Goal: Task Accomplishment & Management: Manage account settings

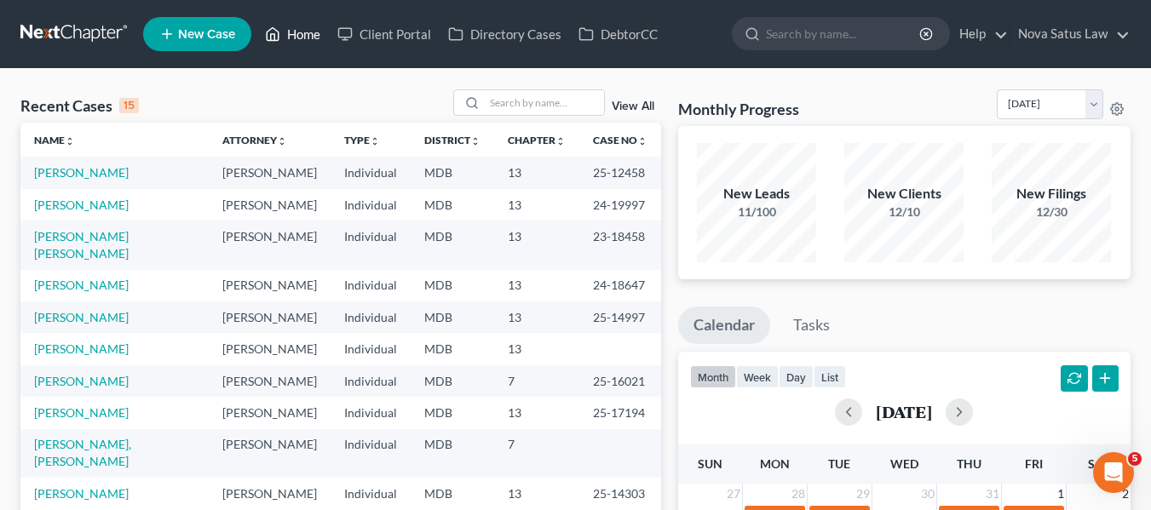
click at [298, 39] on link "Home" at bounding box center [292, 34] width 72 height 31
click at [499, 99] on input "search" at bounding box center [544, 102] width 119 height 25
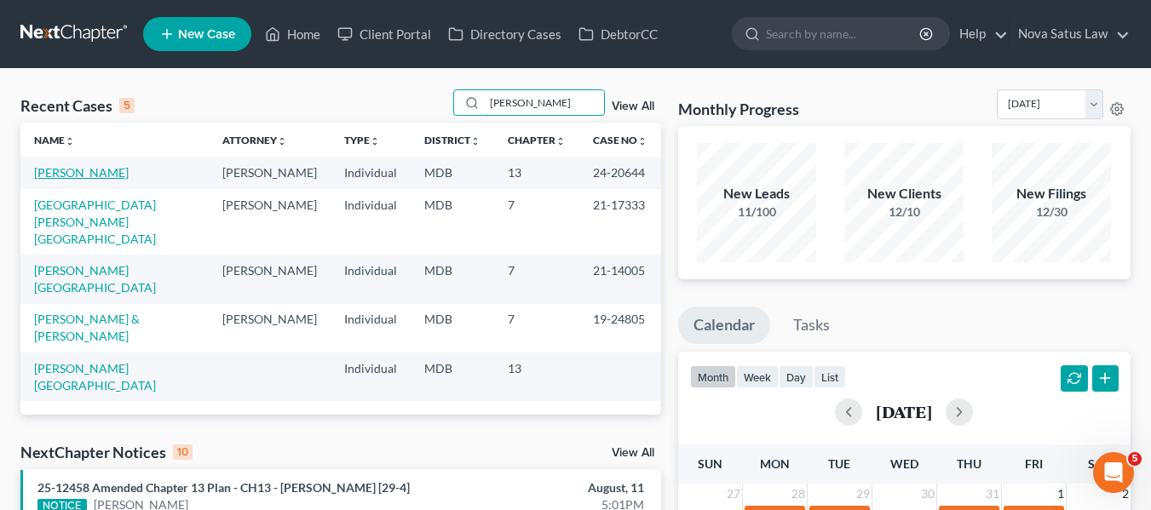
type input "[PERSON_NAME]"
click at [66, 170] on link "[PERSON_NAME]" at bounding box center [81, 172] width 95 height 14
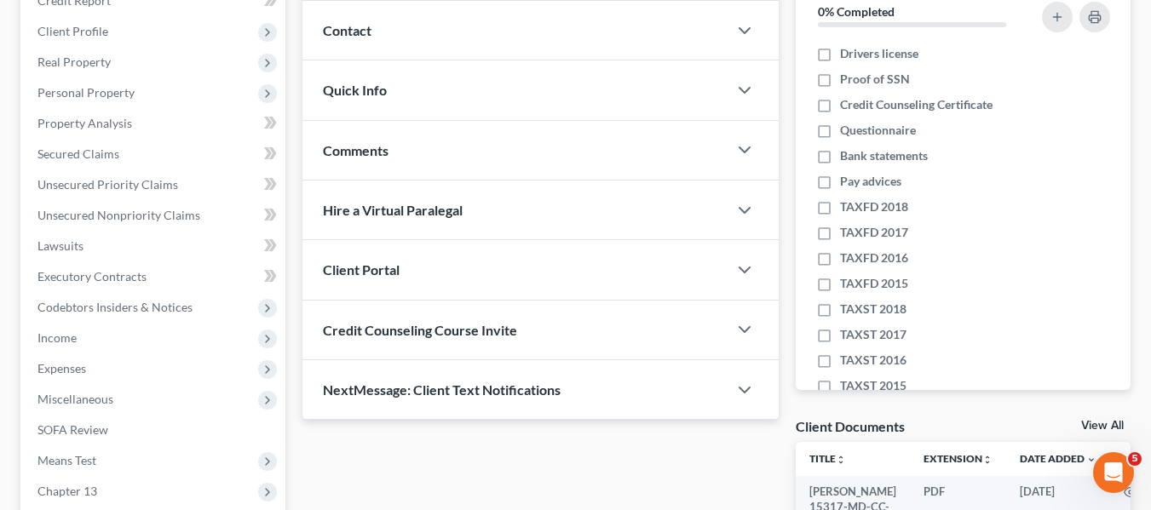
scroll to position [223, 0]
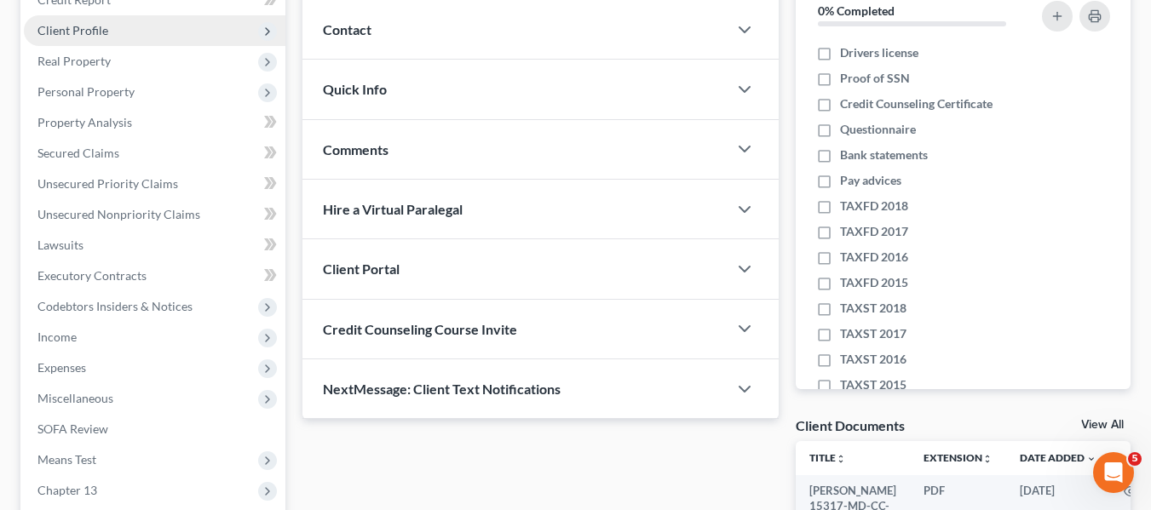
click at [66, 38] on span "Client Profile" at bounding box center [155, 30] width 262 height 31
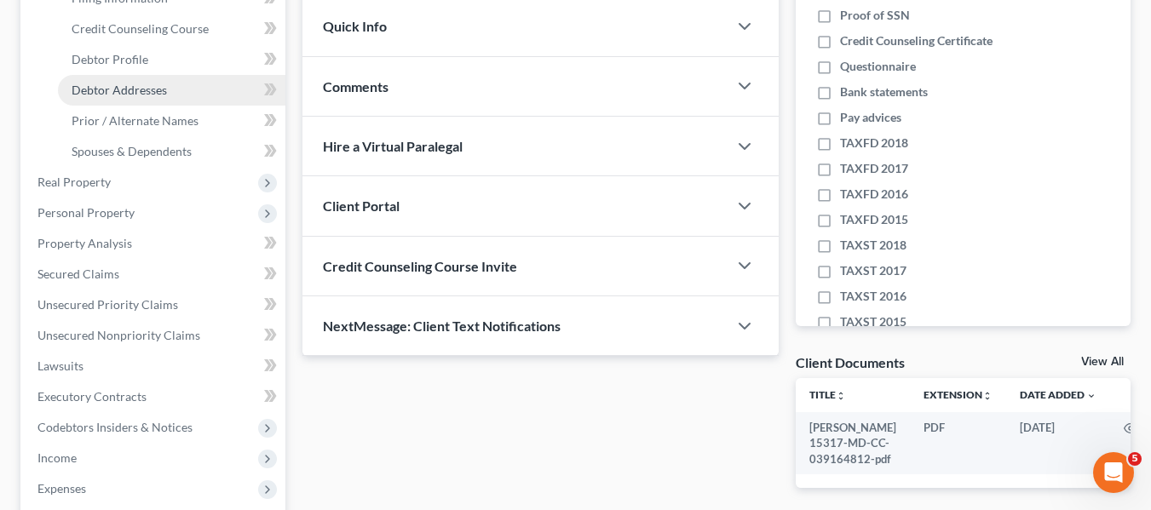
scroll to position [287, 0]
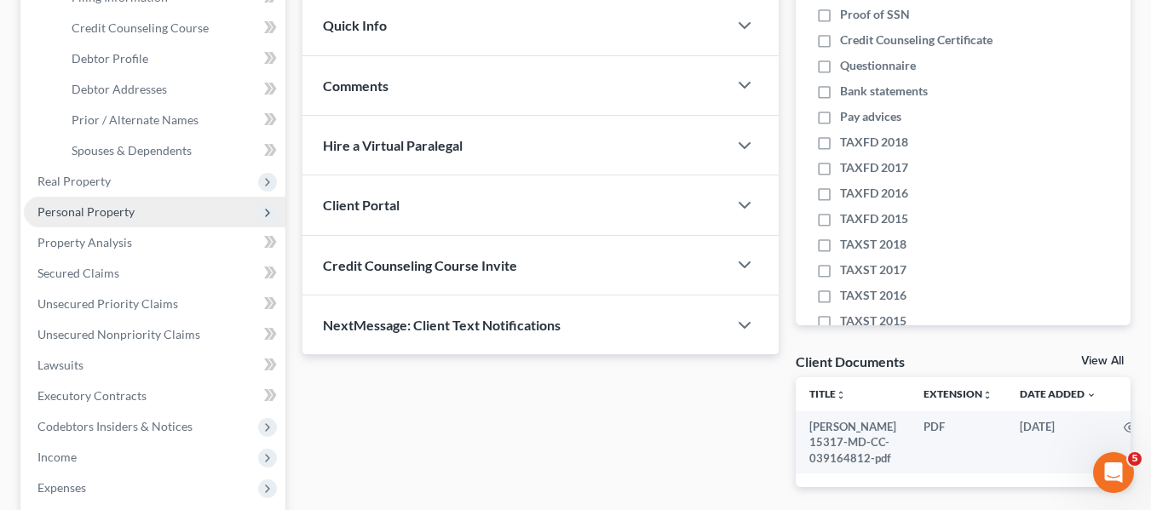
click at [99, 204] on span "Personal Property" at bounding box center [85, 211] width 97 height 14
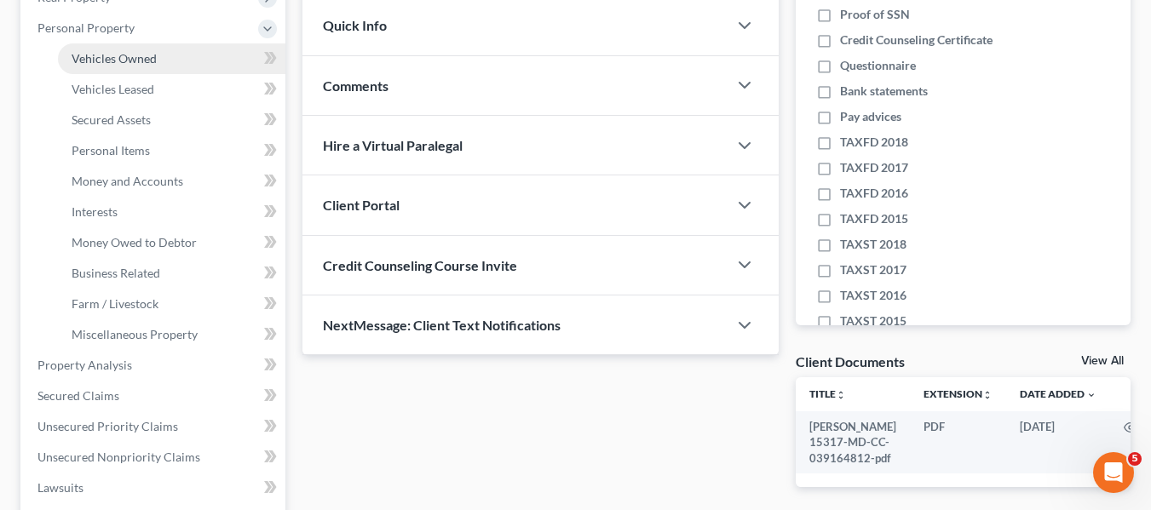
click at [112, 60] on span "Vehicles Owned" at bounding box center [114, 58] width 85 height 14
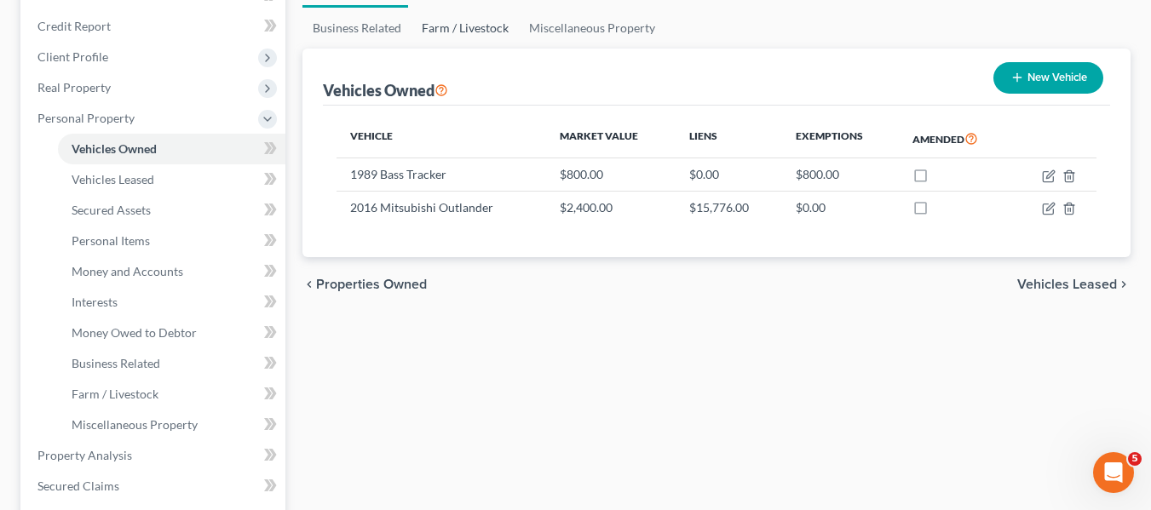
scroll to position [198, 0]
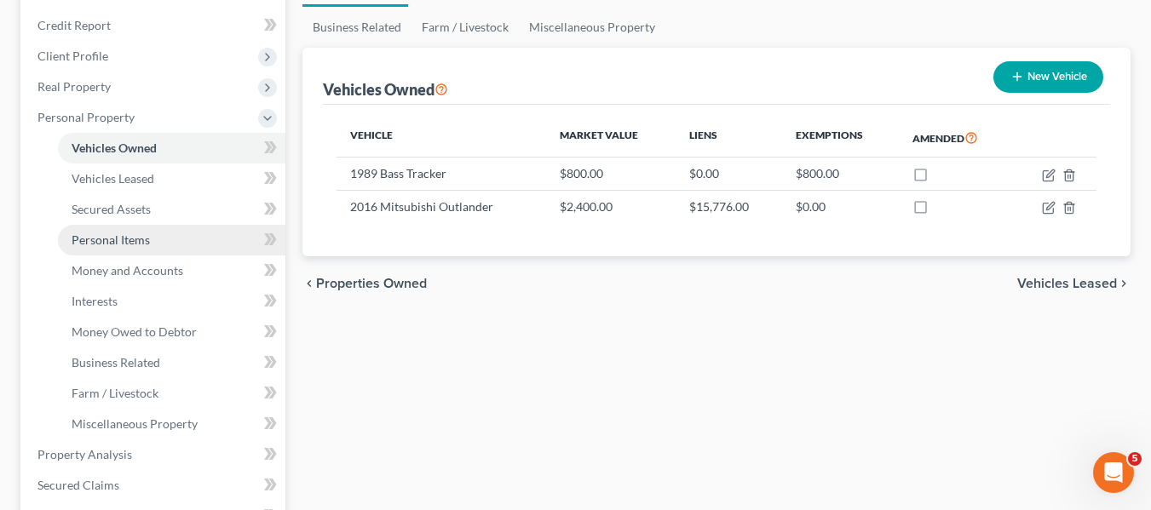
click at [111, 243] on span "Personal Items" at bounding box center [111, 240] width 78 height 14
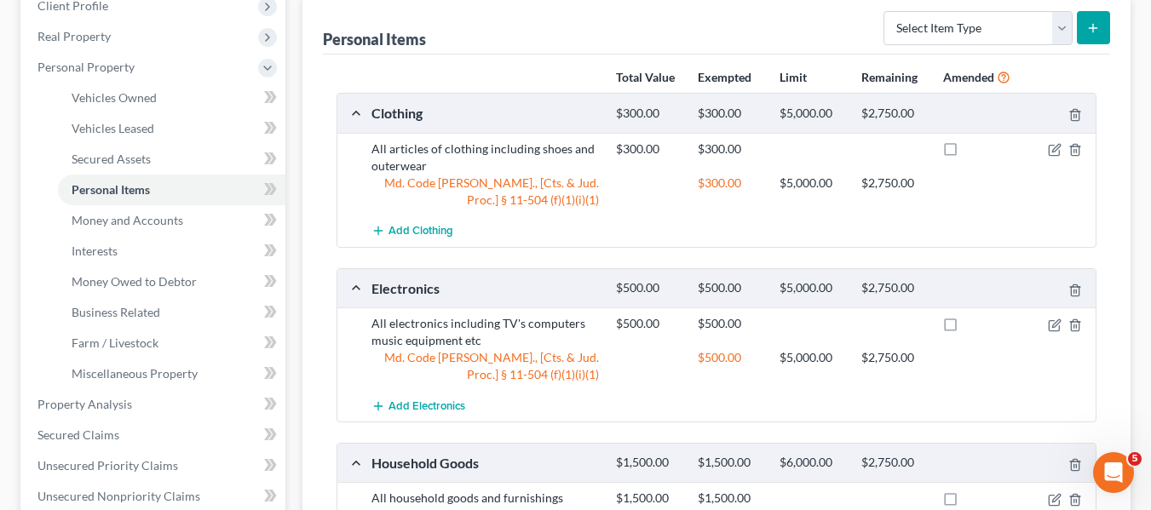
scroll to position [250, 0]
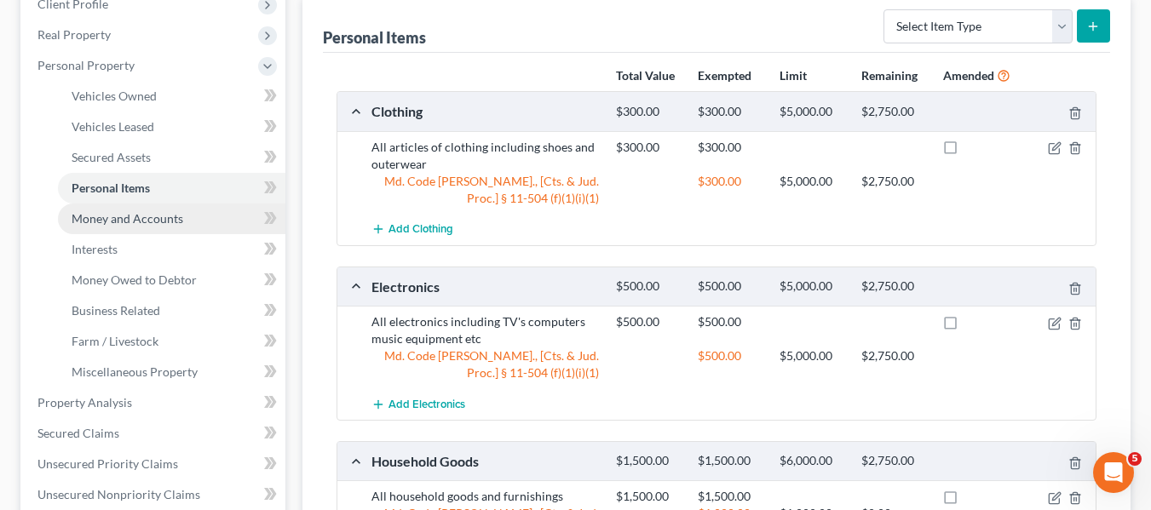
click at [163, 220] on span "Money and Accounts" at bounding box center [128, 218] width 112 height 14
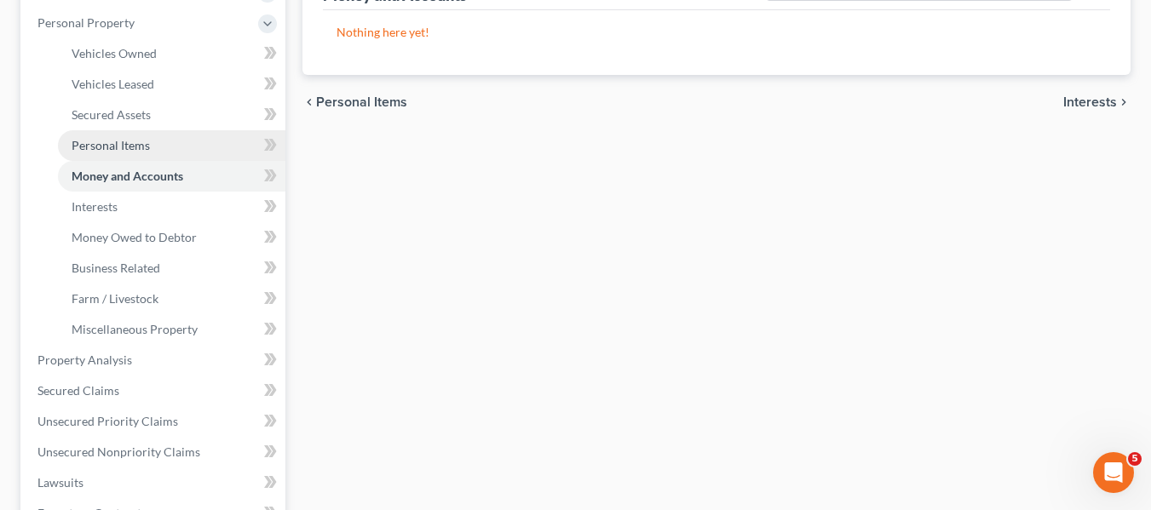
scroll to position [293, 0]
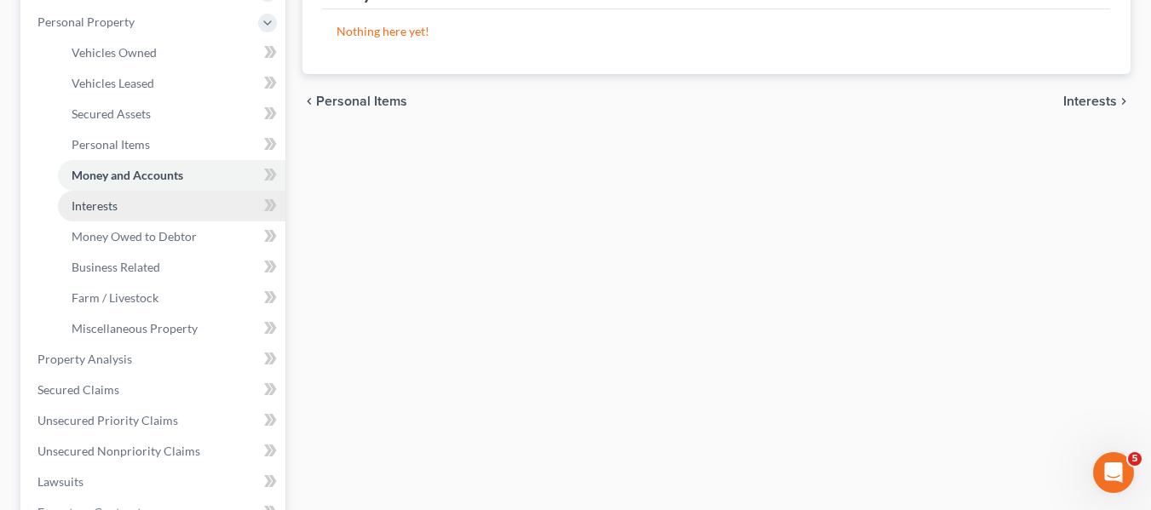
click at [135, 206] on link "Interests" at bounding box center [171, 206] width 227 height 31
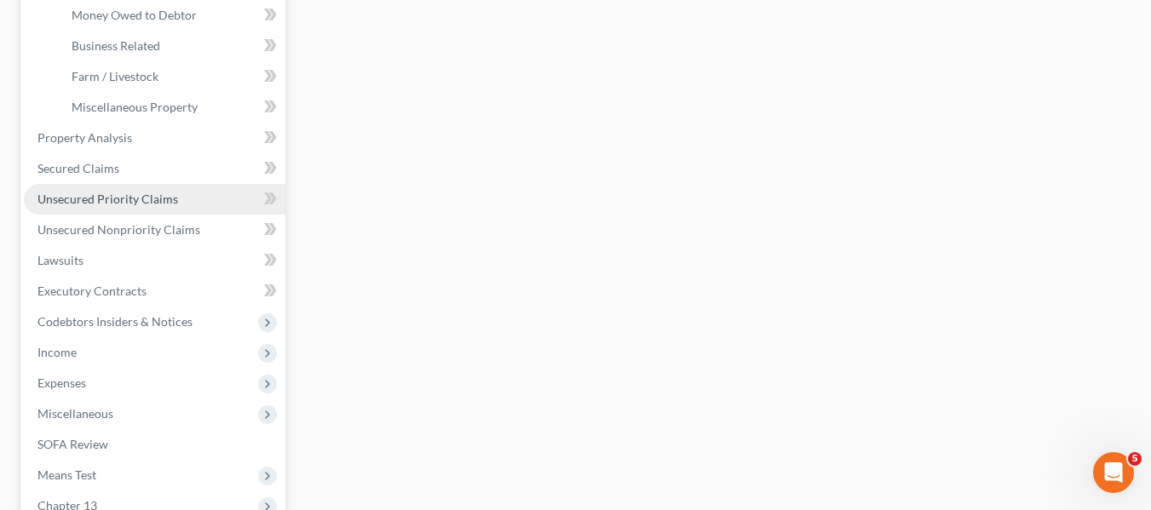
scroll to position [515, 0]
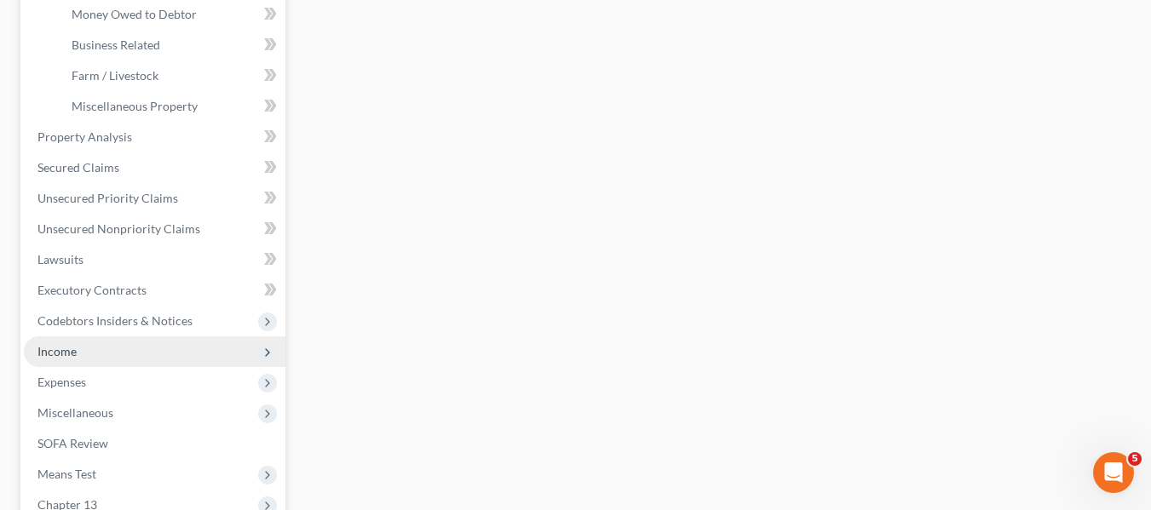
click at [90, 342] on span "Income" at bounding box center [155, 351] width 262 height 31
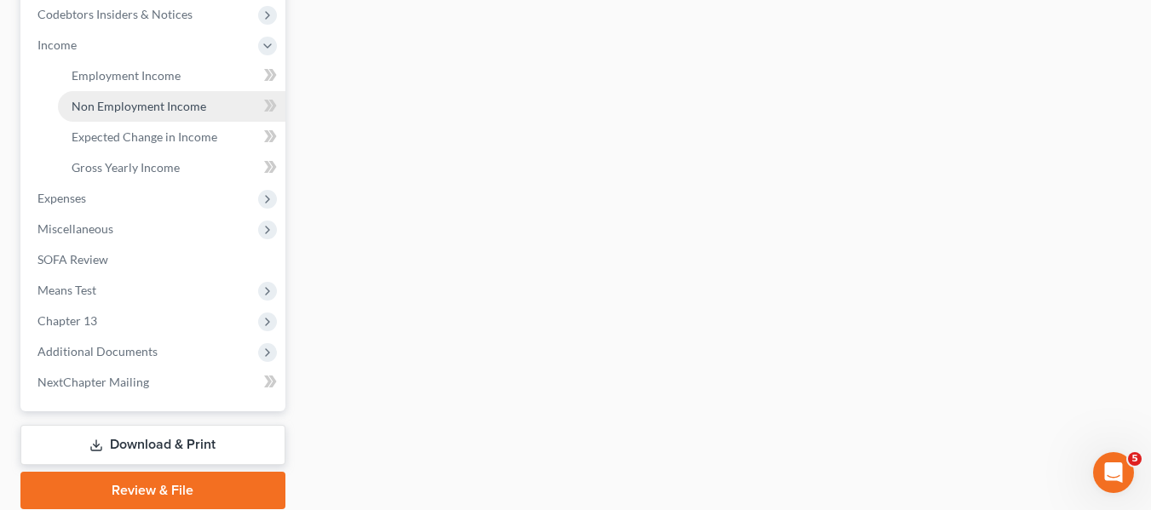
click at [145, 96] on link "Non Employment Income" at bounding box center [171, 106] width 227 height 31
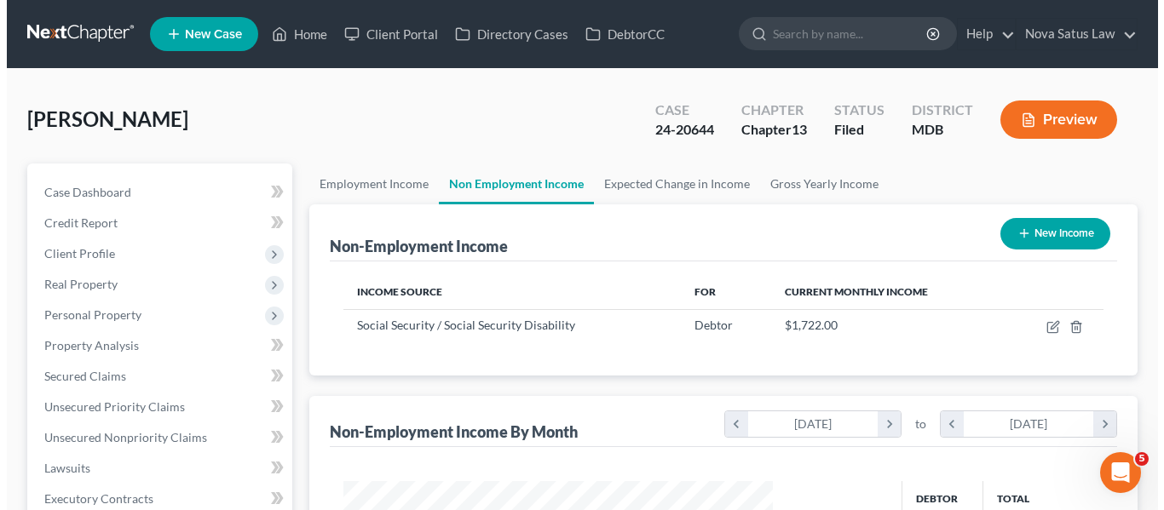
scroll to position [306, 463]
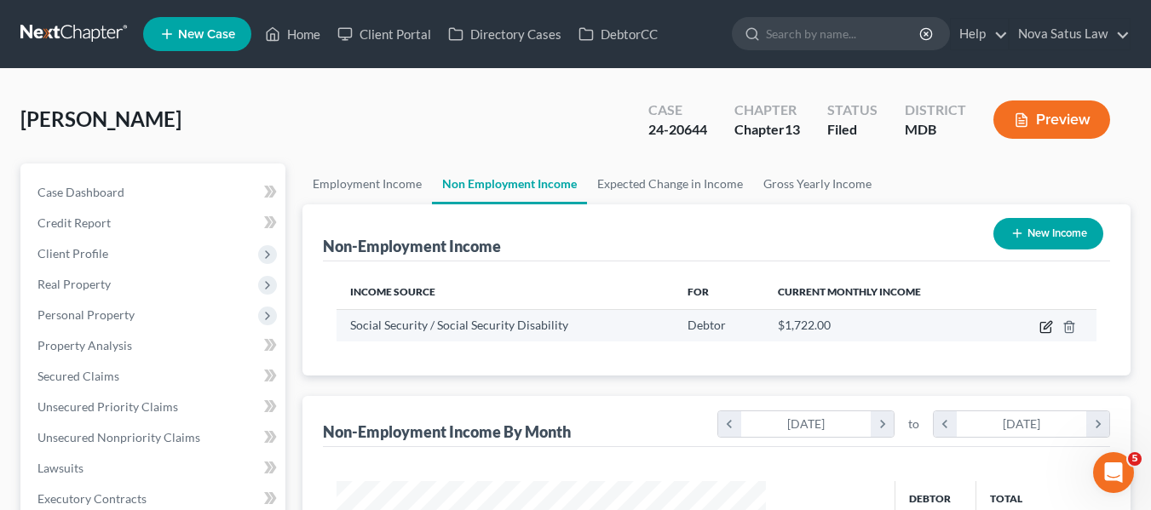
click at [1046, 326] on icon "button" at bounding box center [1047, 325] width 8 height 8
select select "4"
select select "0"
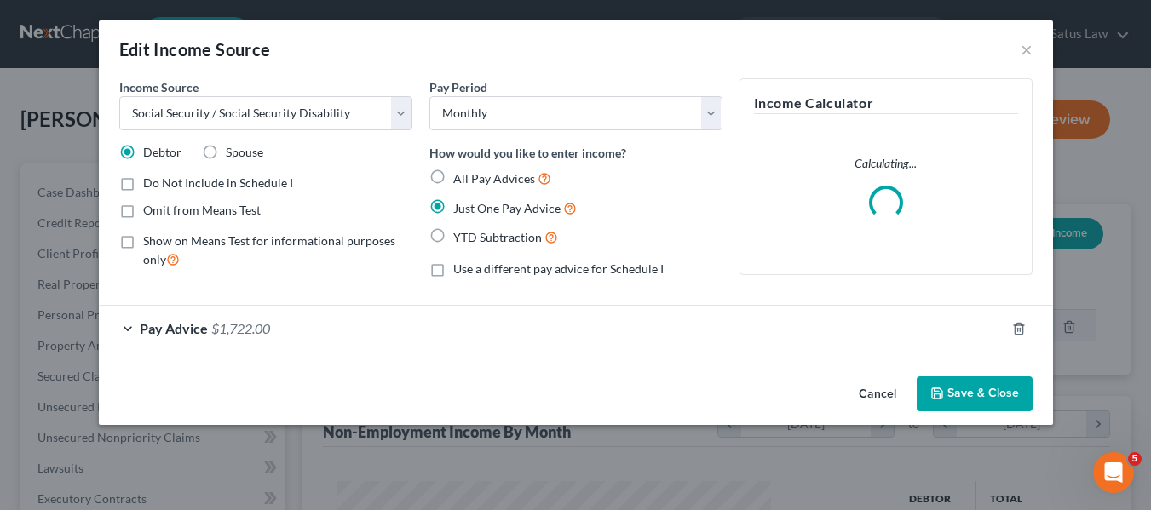
scroll to position [306, 469]
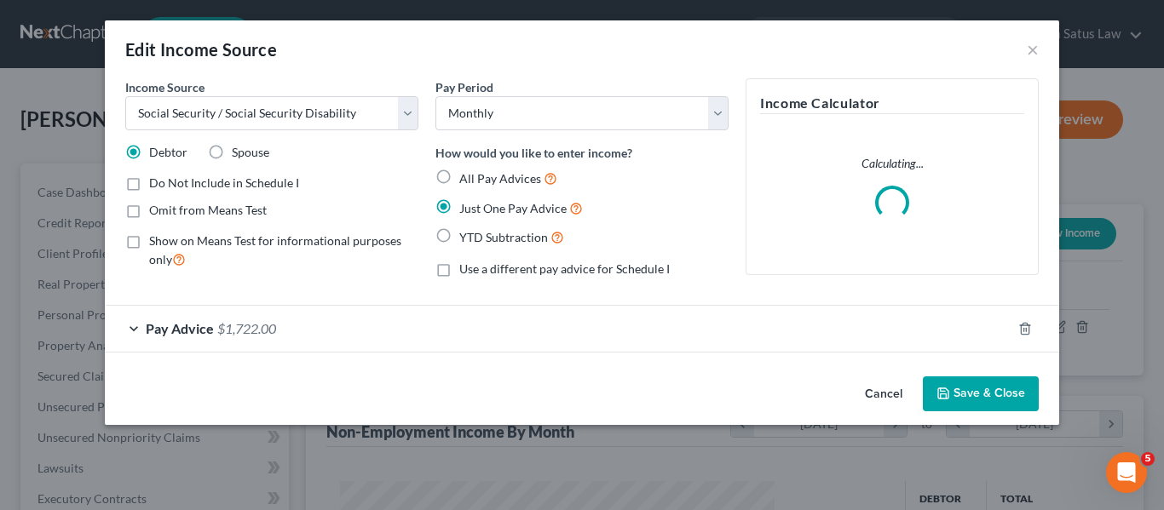
click at [977, 394] on button "Save & Close" at bounding box center [981, 395] width 116 height 36
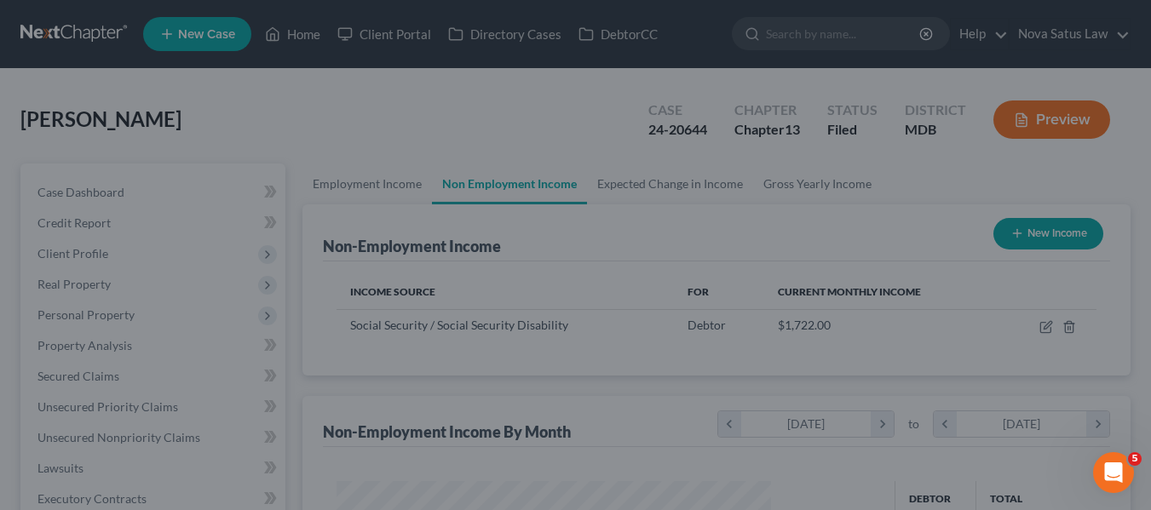
scroll to position [851510, 851352]
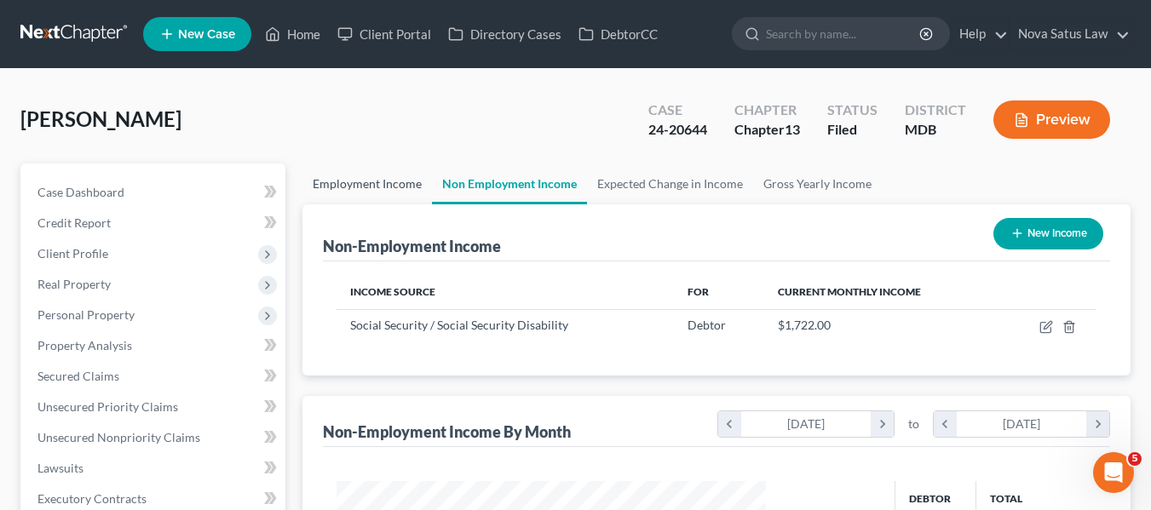
click at [365, 183] on link "Employment Income" at bounding box center [366, 184] width 129 height 41
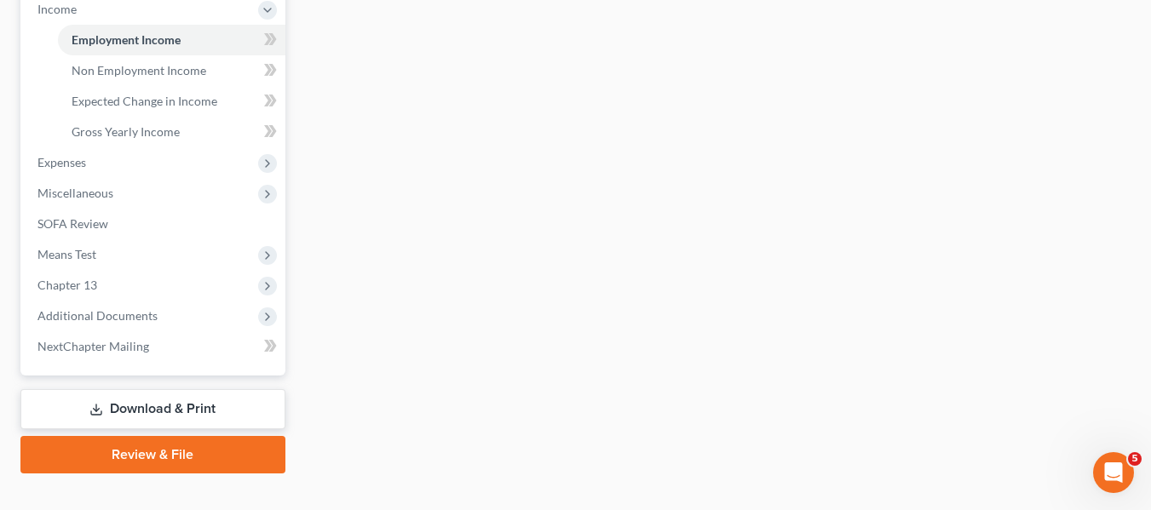
scroll to position [552, 0]
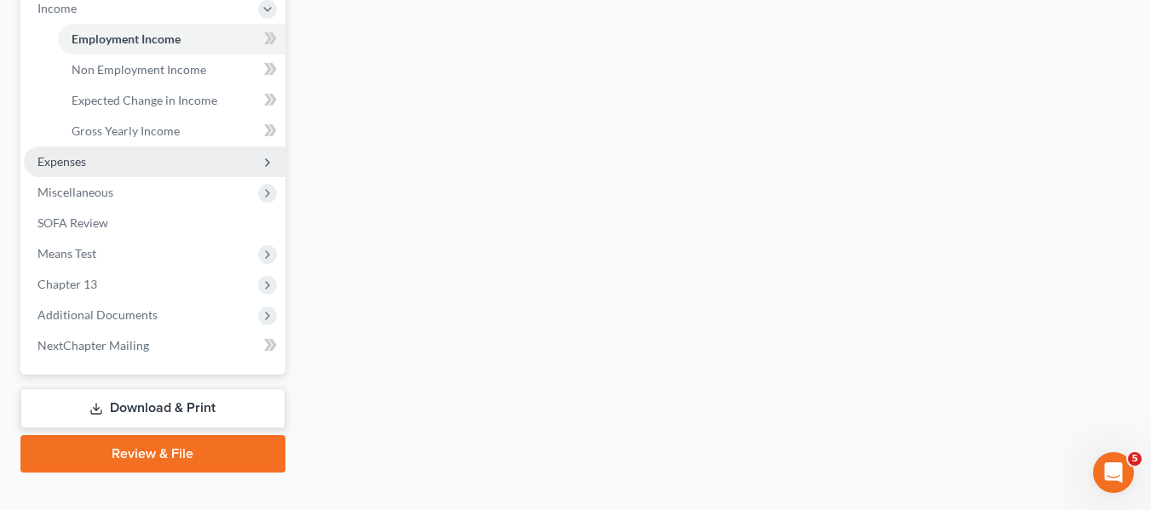
click at [47, 170] on span "Expenses" at bounding box center [155, 162] width 262 height 31
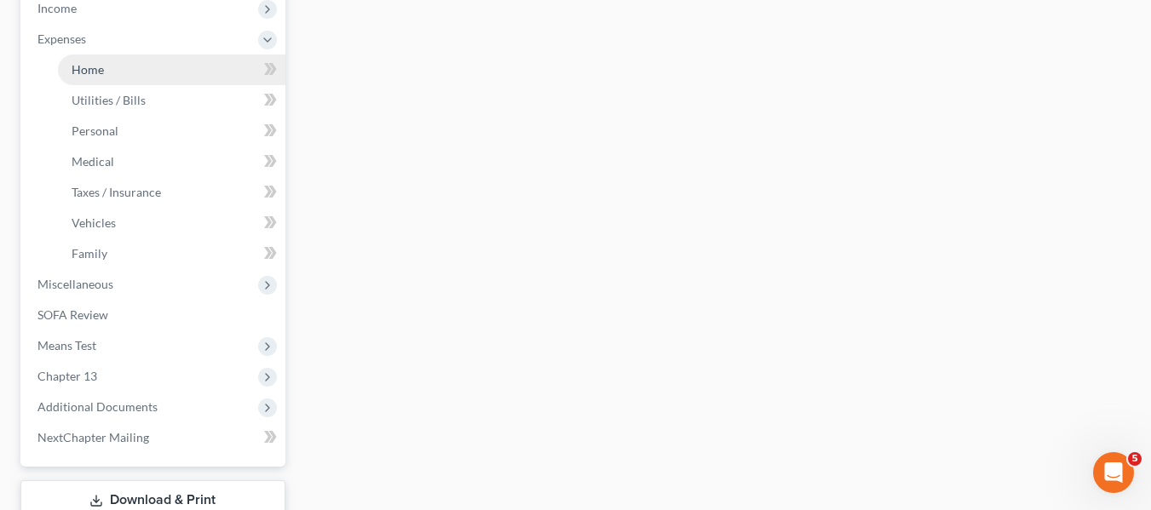
click at [118, 69] on link "Home" at bounding box center [171, 70] width 227 height 31
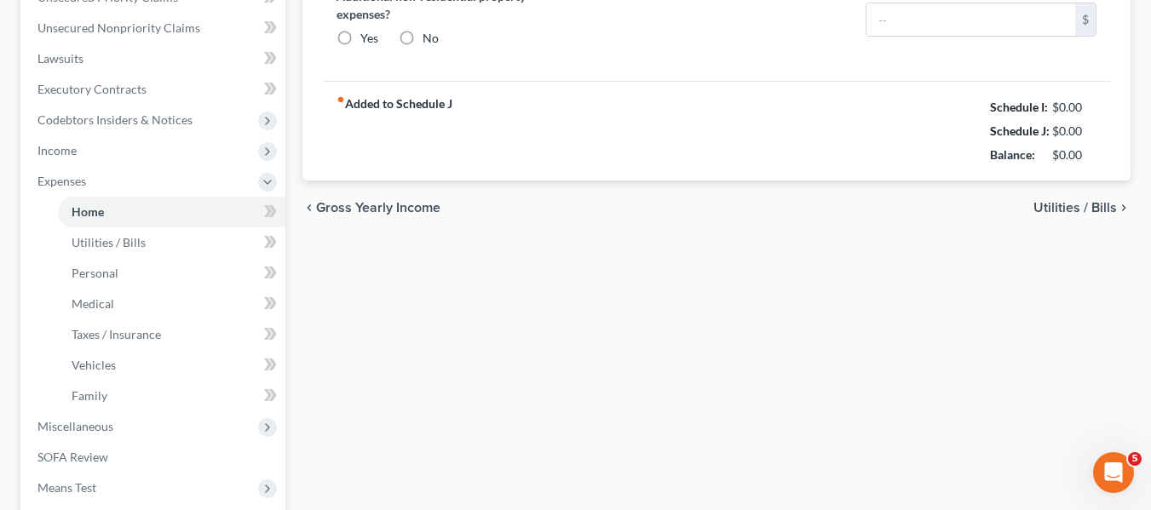
type input "698.00"
type input "0.00"
radio input "true"
type input "0.00"
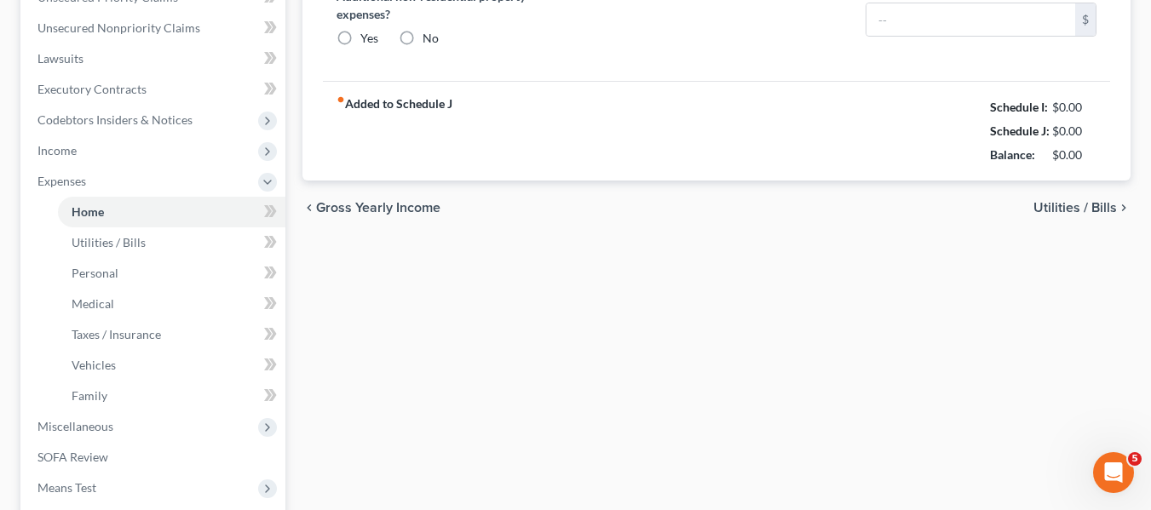
type input "0.00"
type input "100.00"
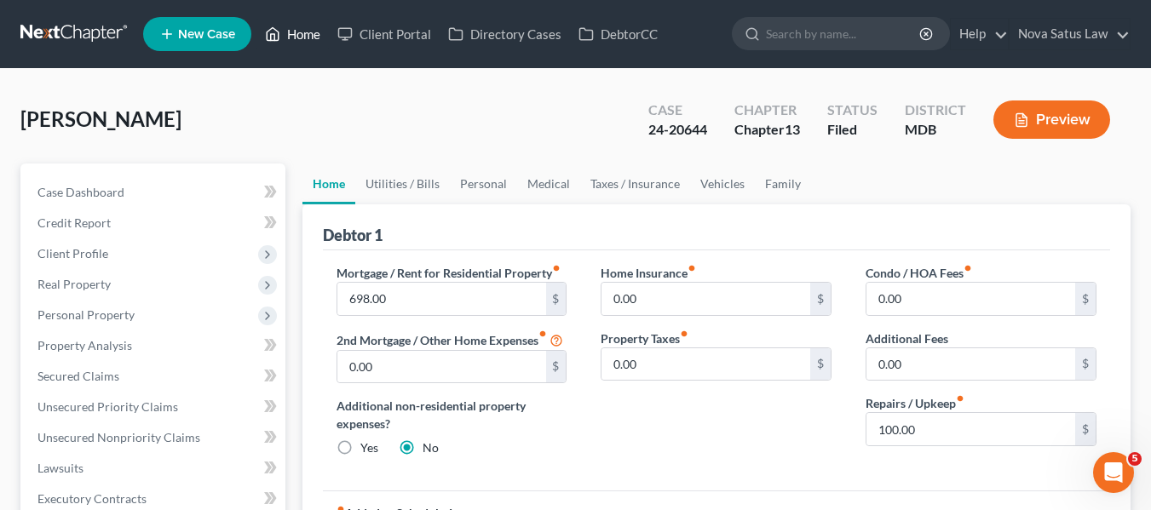
click at [290, 37] on link "Home" at bounding box center [292, 34] width 72 height 31
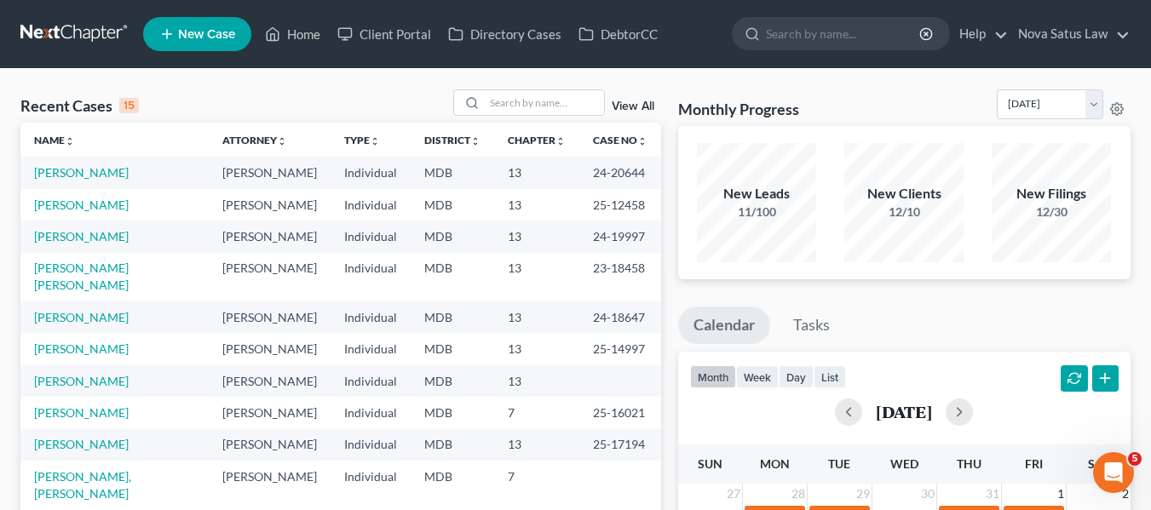
click at [630, 105] on link "View All" at bounding box center [633, 107] width 43 height 12
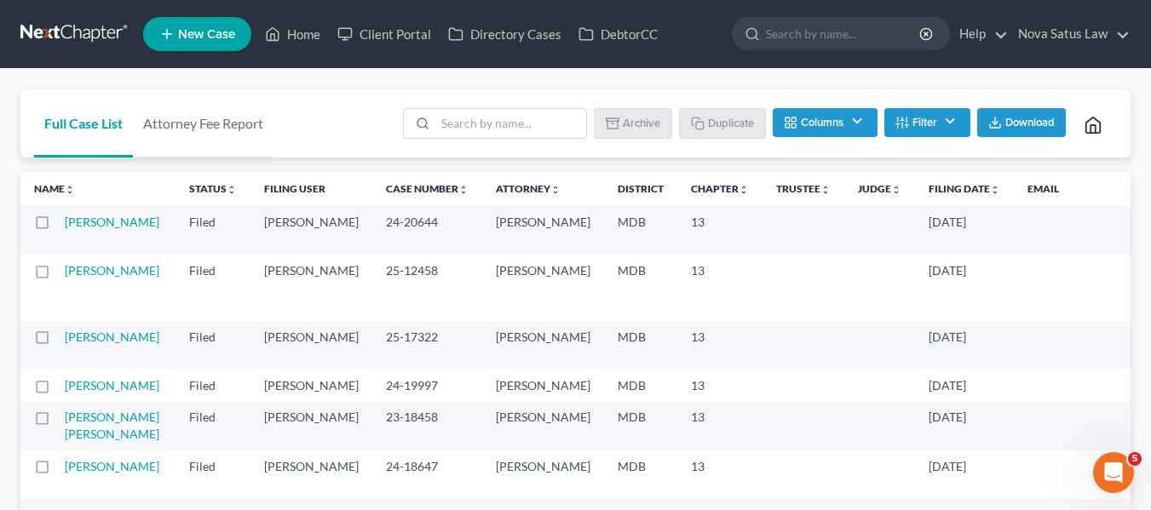
click at [58, 227] on label at bounding box center [58, 227] width 0 height 0
click at [65, 222] on input "checkbox" at bounding box center [70, 219] width 11 height 11
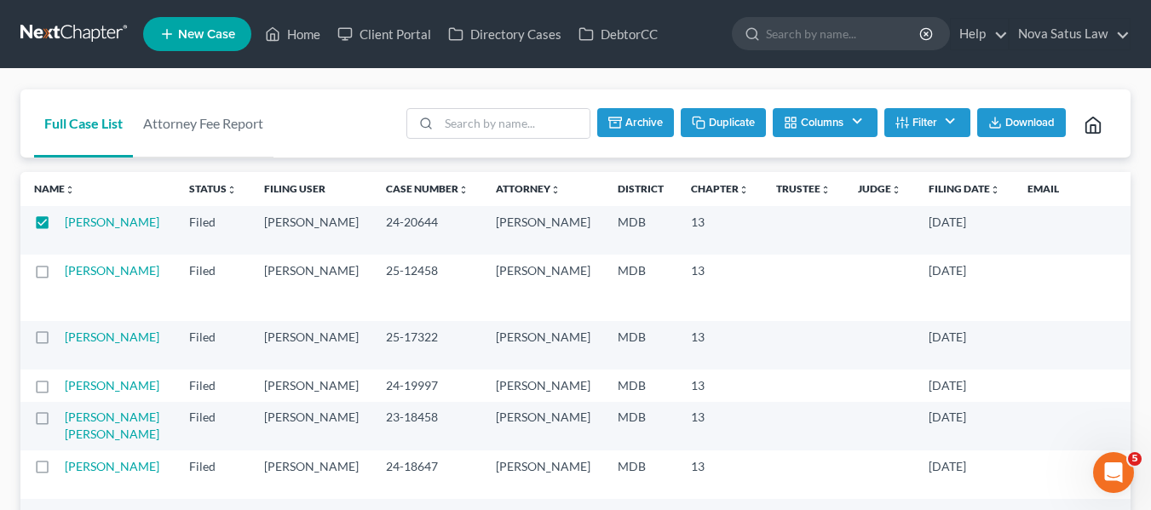
click at [739, 119] on button "Duplicate" at bounding box center [723, 122] width 85 height 29
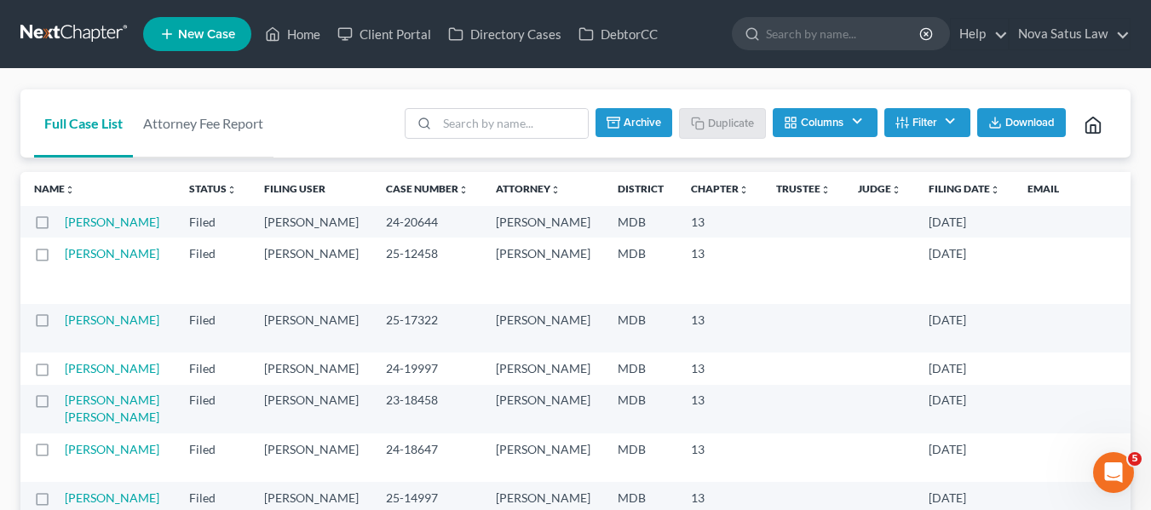
checkbox input "false"
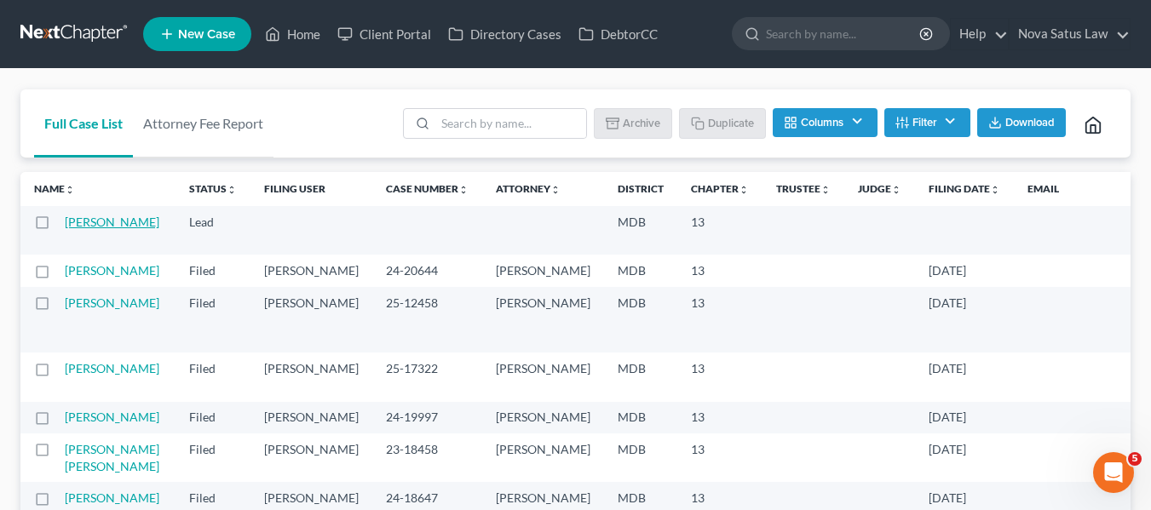
click at [89, 224] on link "[PERSON_NAME]" at bounding box center [112, 222] width 95 height 14
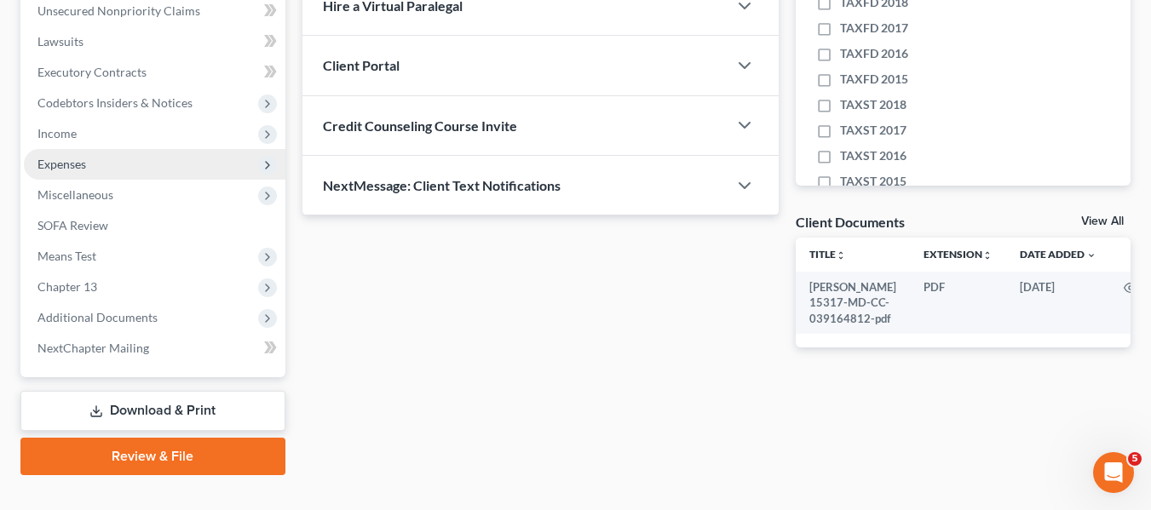
scroll to position [428, 0]
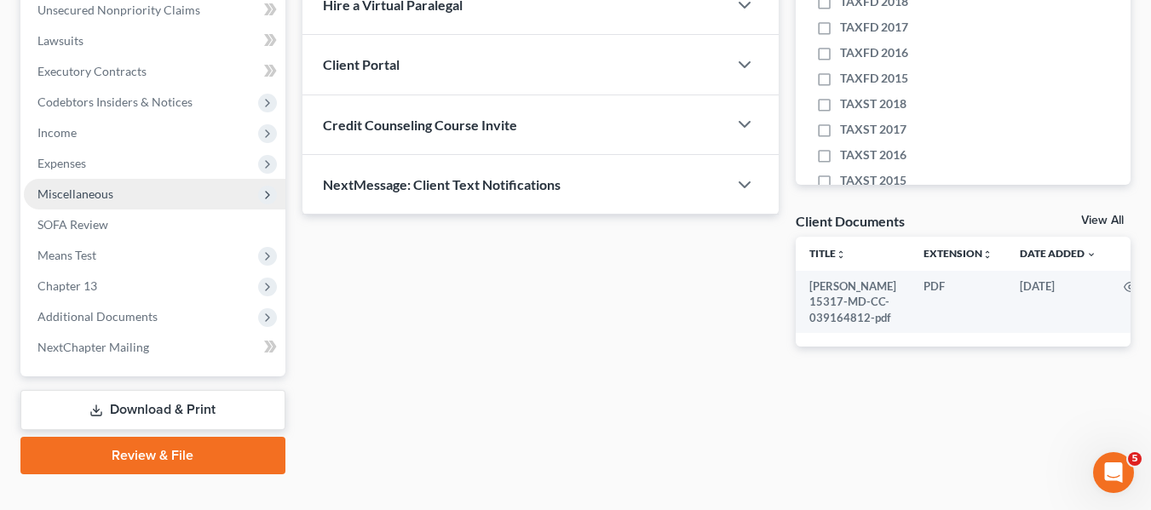
click at [105, 190] on span "Miscellaneous" at bounding box center [75, 194] width 76 height 14
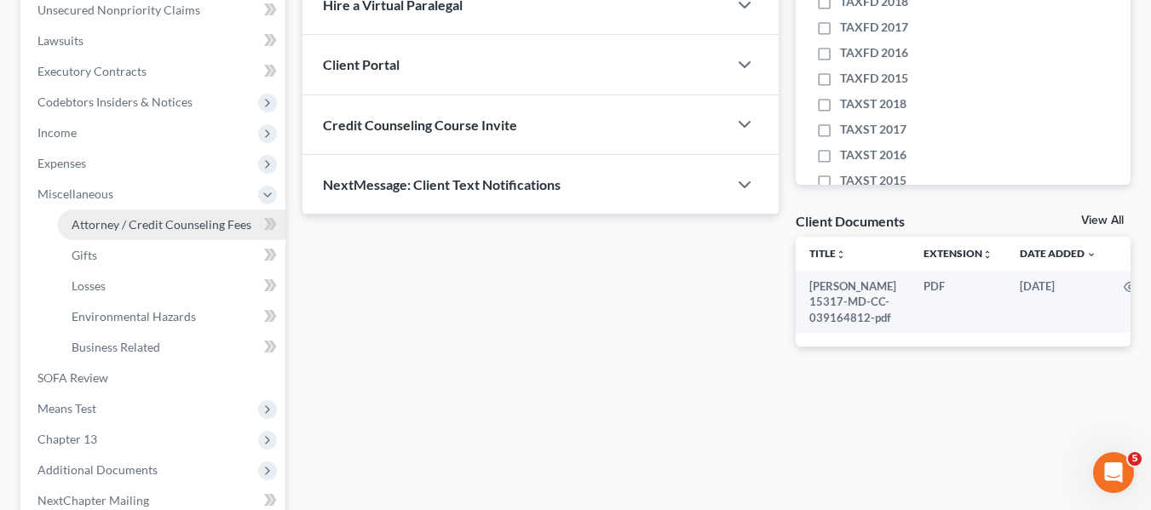
click at [128, 219] on span "Attorney / Credit Counseling Fees" at bounding box center [162, 224] width 180 height 14
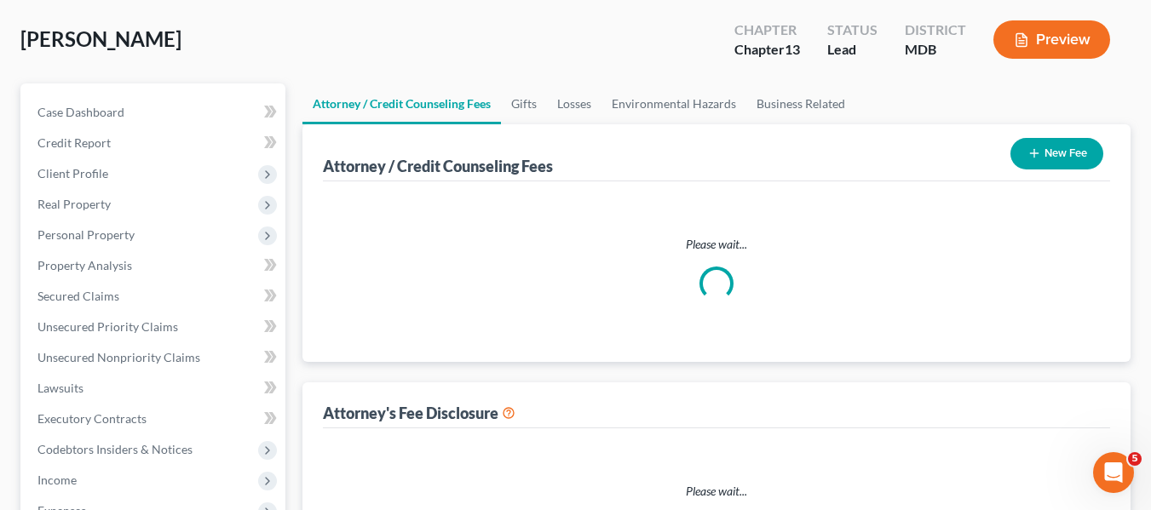
scroll to position [10, 0]
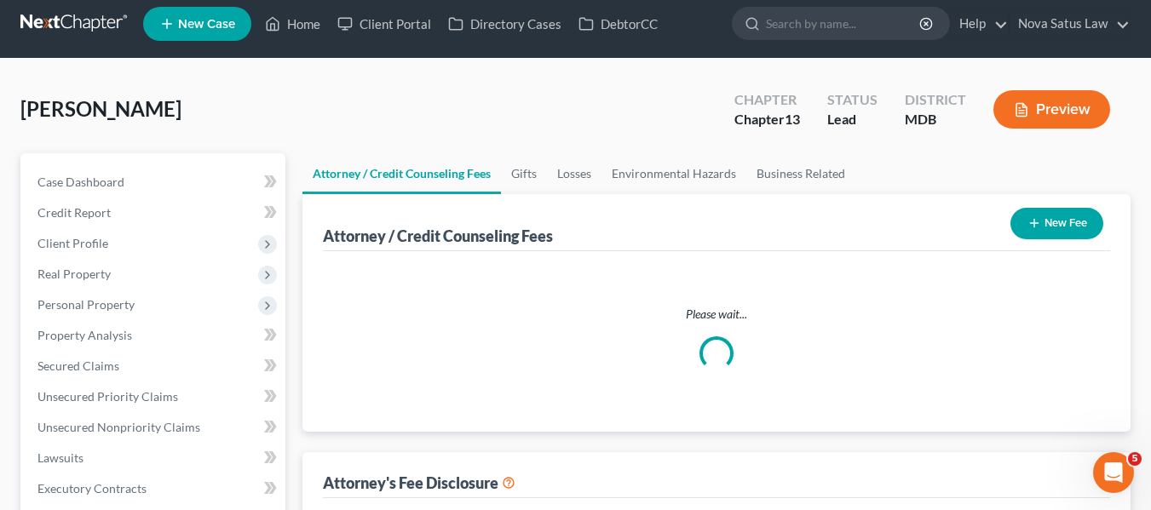
select select "2"
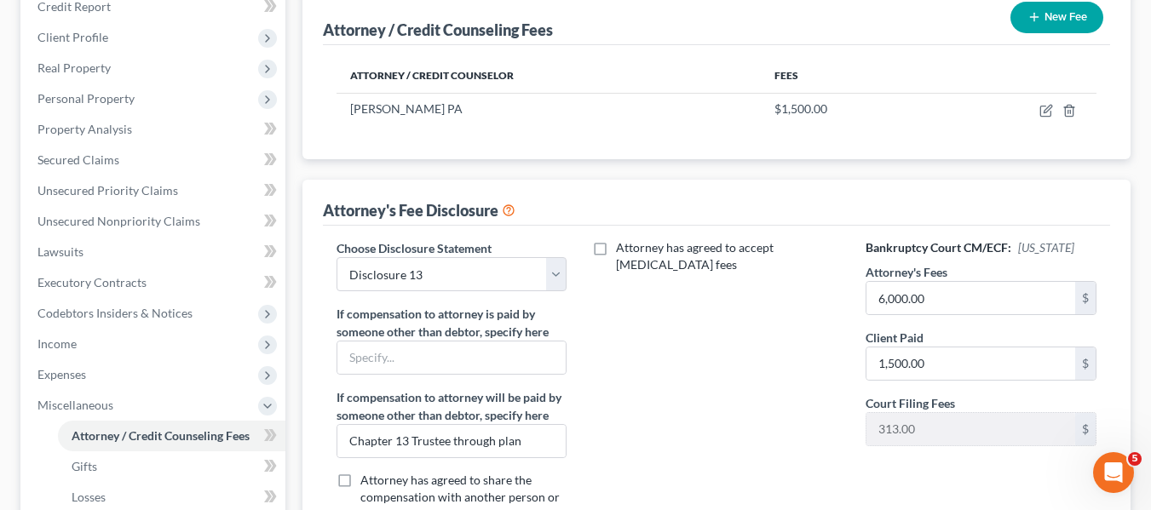
scroll to position [220, 0]
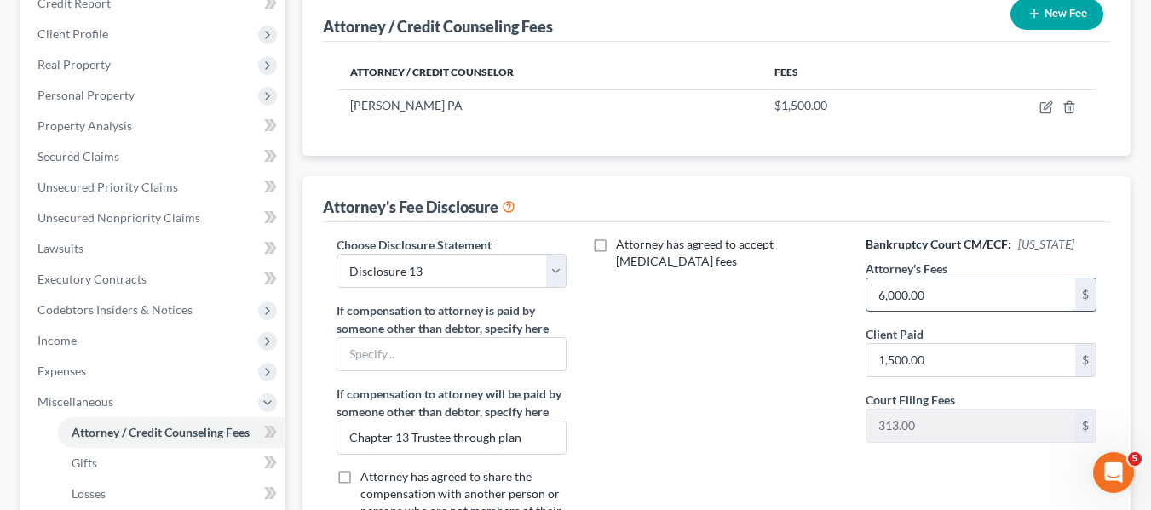
click at [990, 291] on input "6,000.00" at bounding box center [970, 295] width 209 height 32
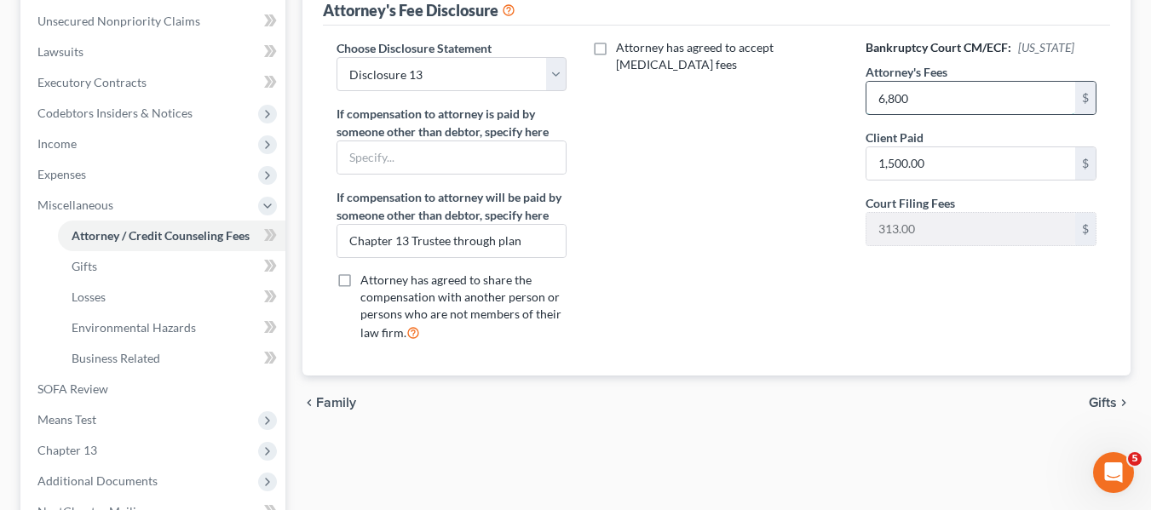
scroll to position [610, 0]
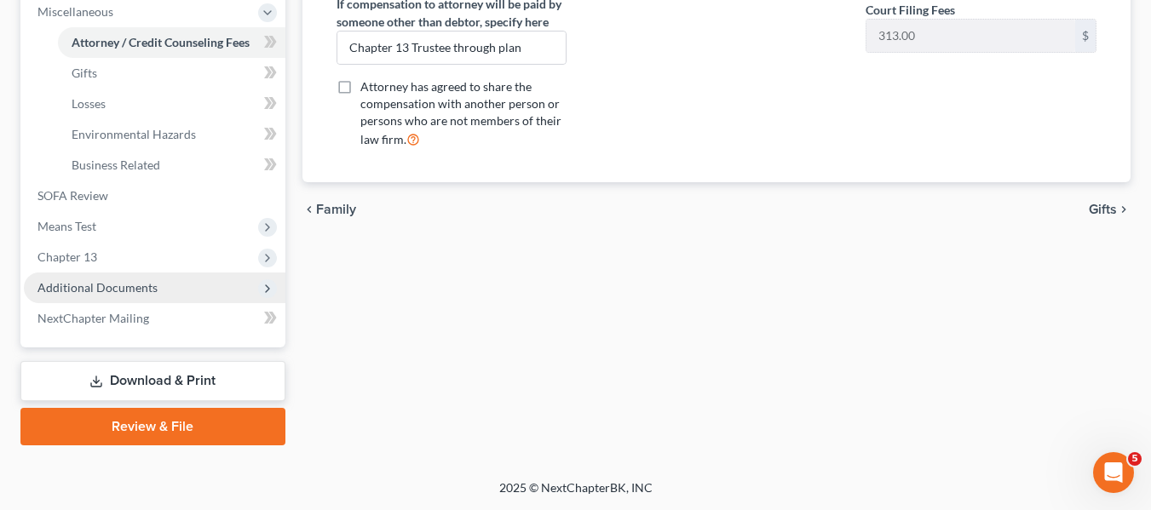
type input "6,800"
click at [200, 274] on span "Additional Documents" at bounding box center [155, 288] width 262 height 31
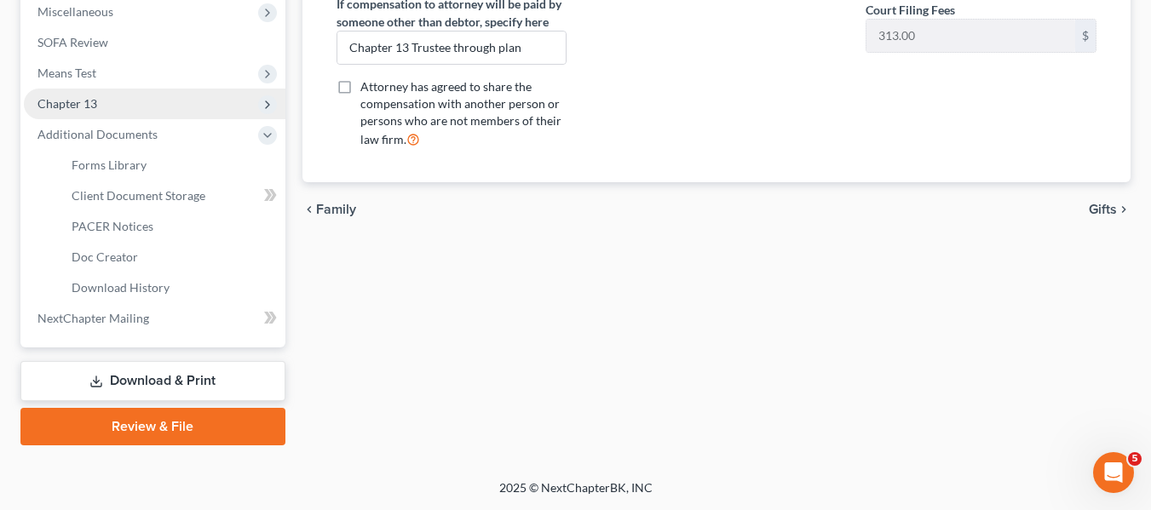
click at [96, 99] on span "Chapter 13" at bounding box center [67, 103] width 60 height 14
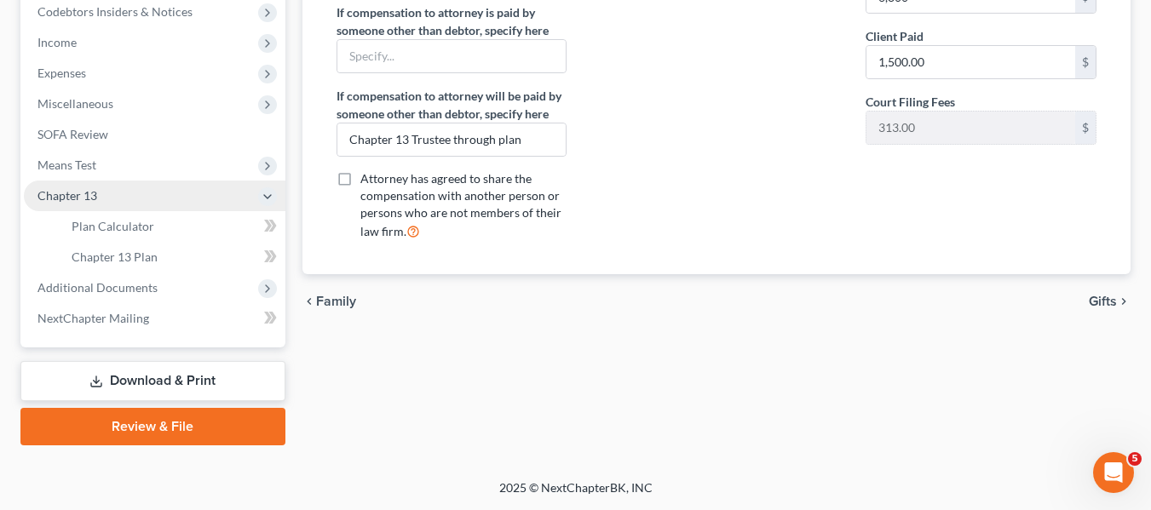
scroll to position [518, 0]
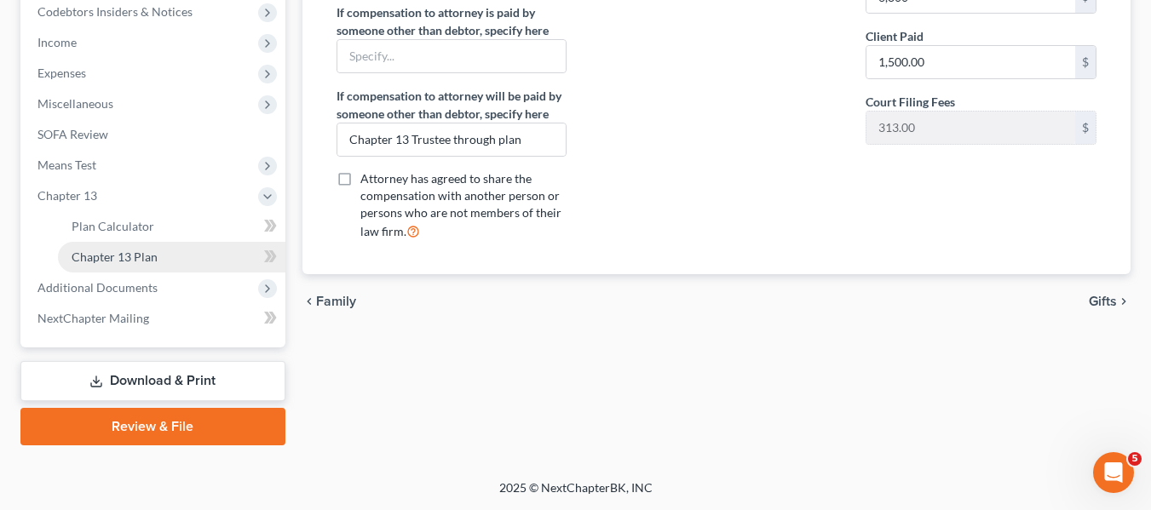
click at [124, 250] on span "Chapter 13 Plan" at bounding box center [115, 257] width 86 height 14
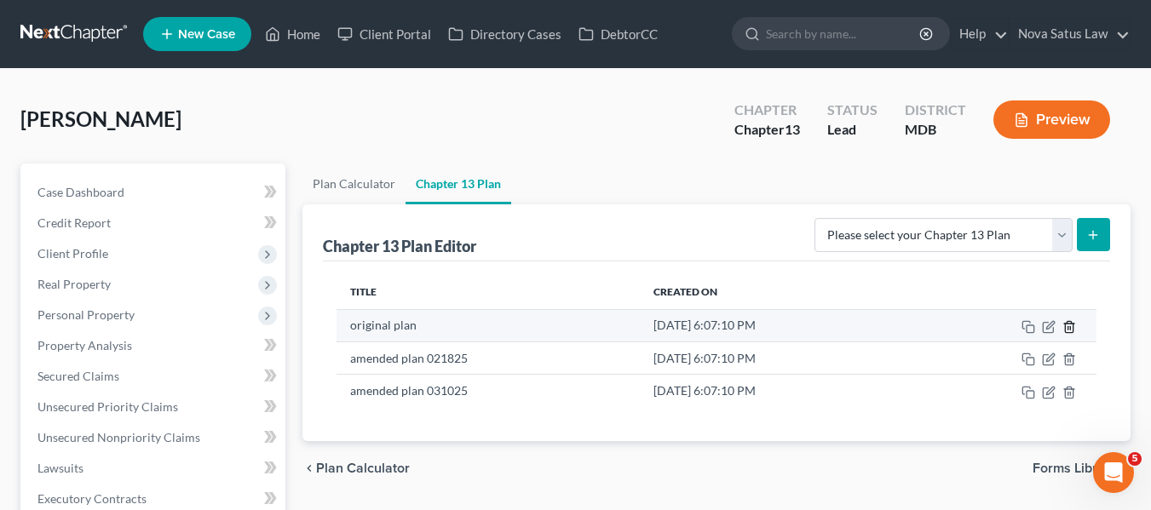
click at [1070, 331] on icon "button" at bounding box center [1069, 327] width 14 height 14
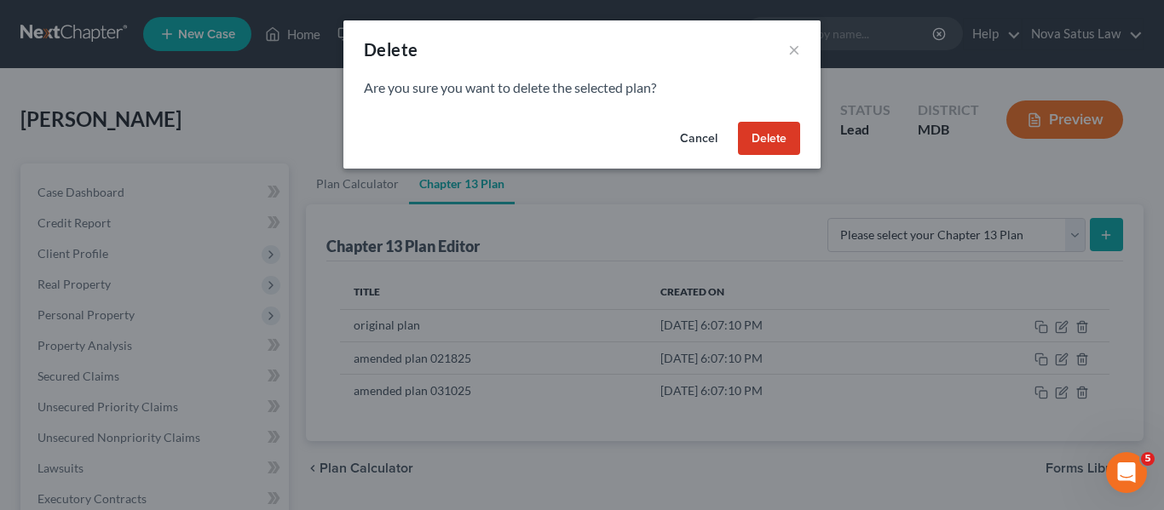
click at [750, 135] on button "Delete" at bounding box center [769, 139] width 62 height 34
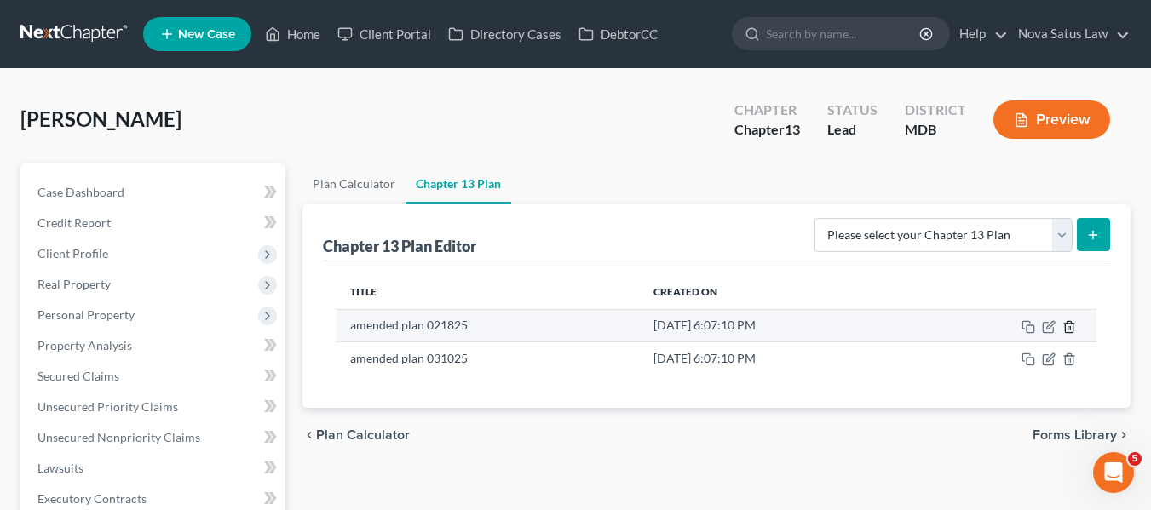
click at [1065, 327] on icon "button" at bounding box center [1069, 326] width 8 height 11
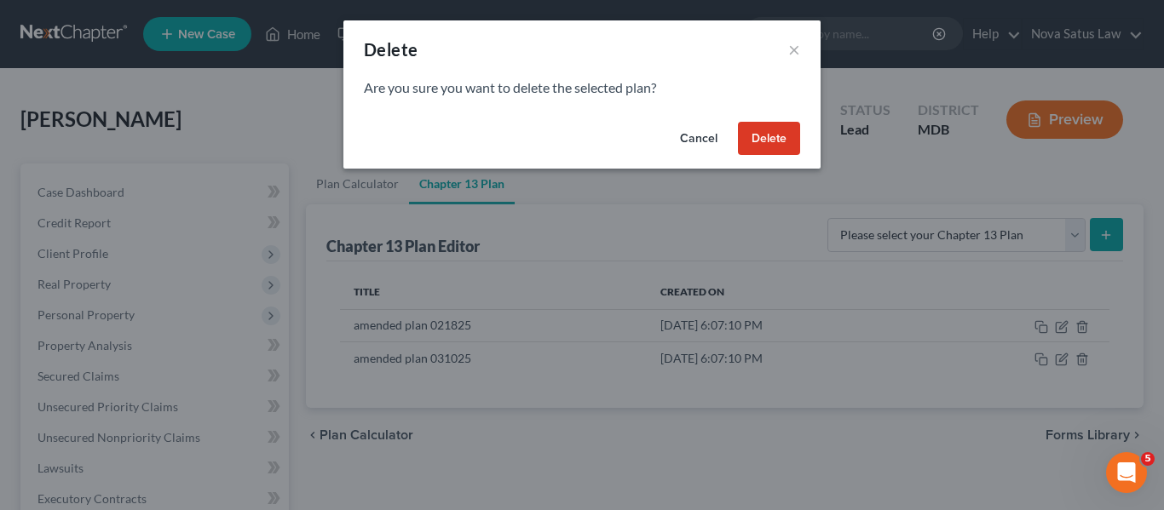
click at [767, 138] on button "Delete" at bounding box center [769, 139] width 62 height 34
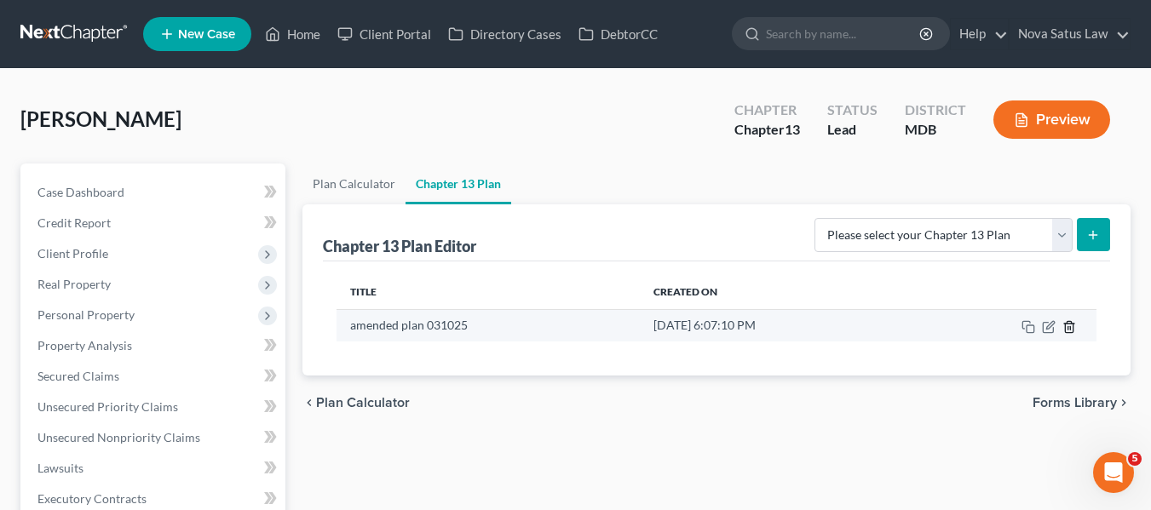
click at [1069, 322] on icon "button" at bounding box center [1069, 327] width 14 height 14
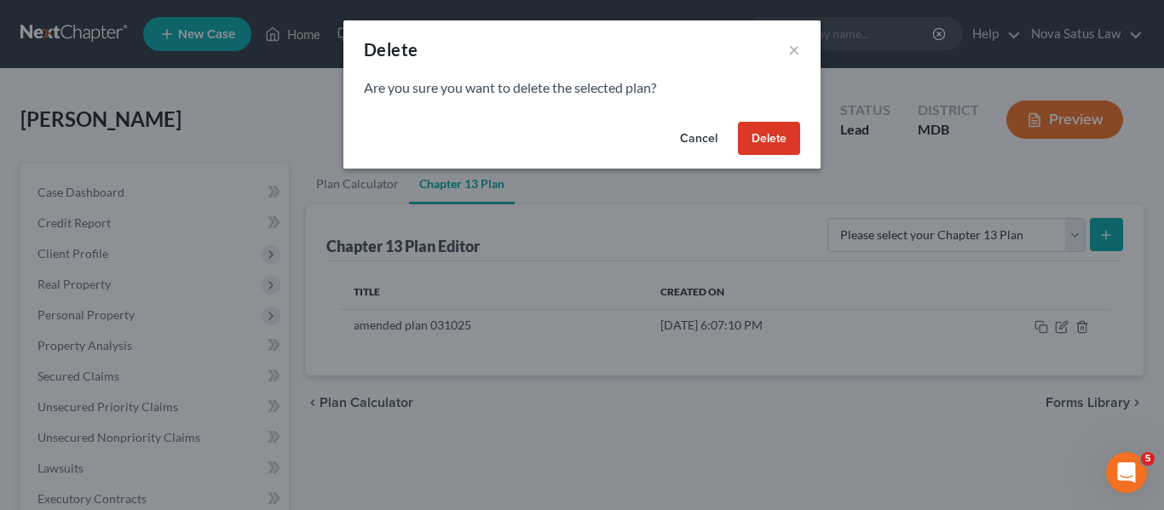
click at [767, 136] on button "Delete" at bounding box center [769, 139] width 62 height 34
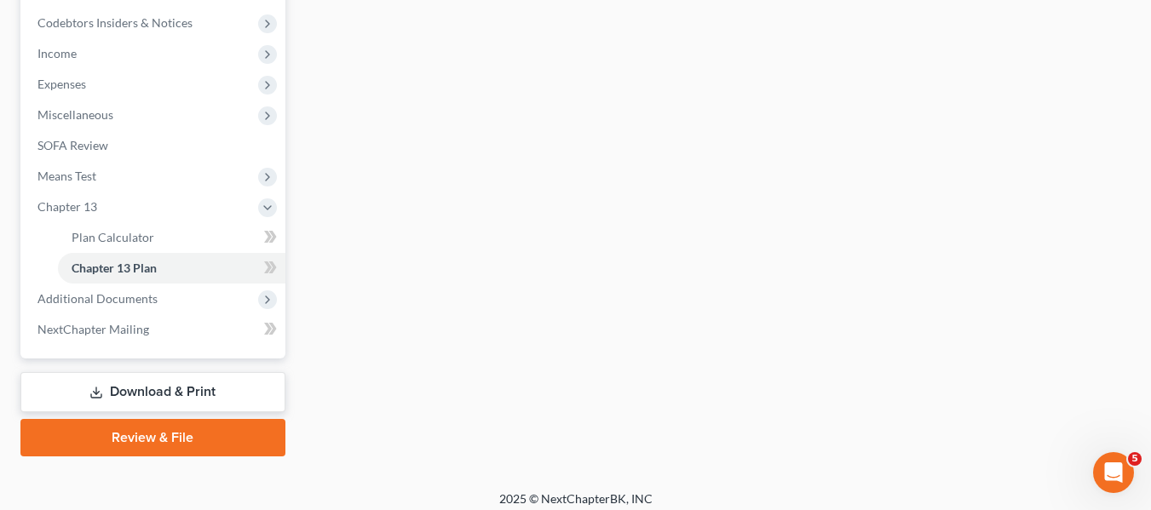
scroll to position [518, 0]
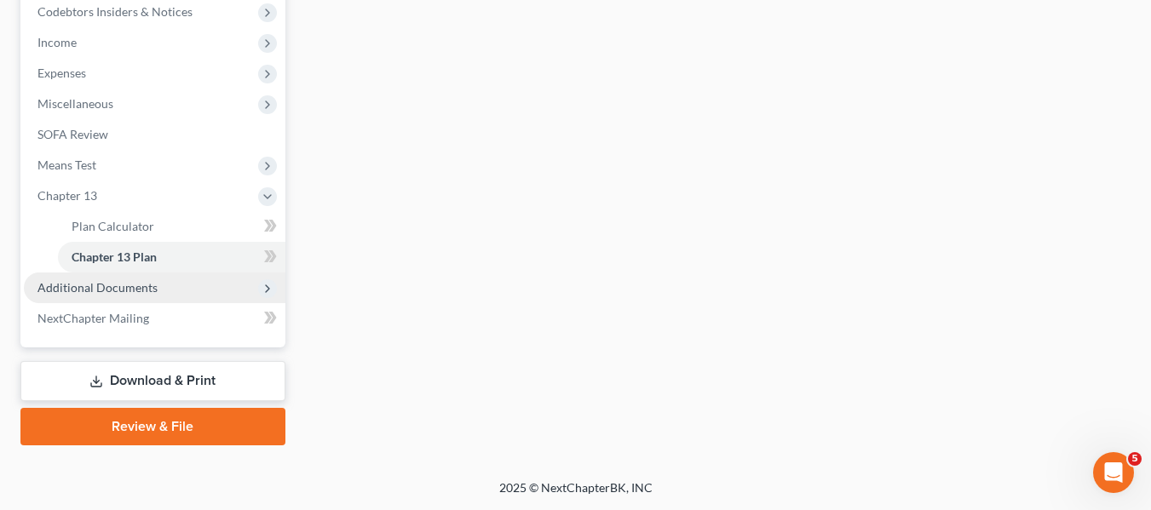
click at [151, 286] on span "Additional Documents" at bounding box center [97, 287] width 120 height 14
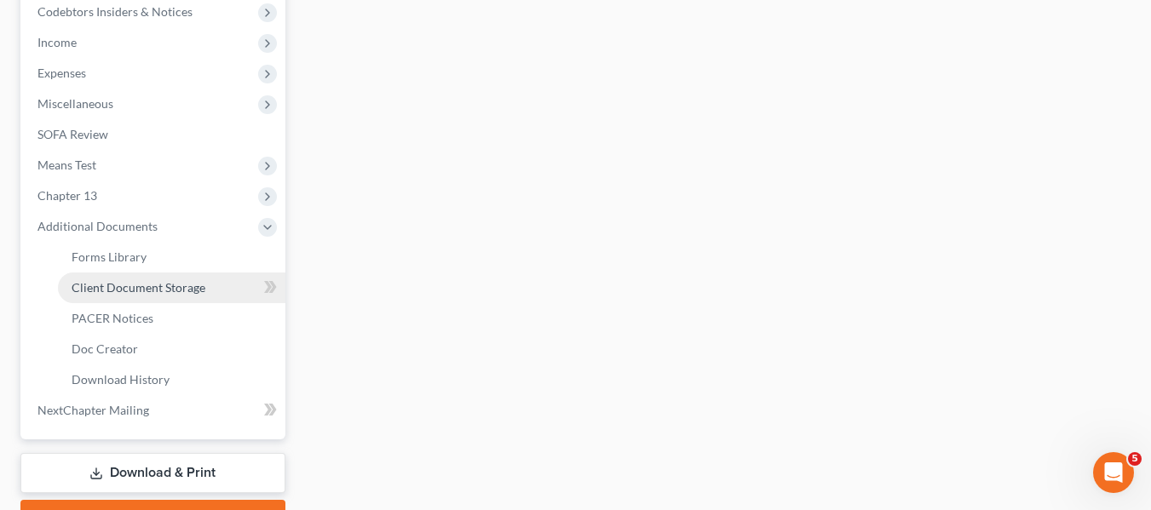
click at [156, 290] on span "Client Document Storage" at bounding box center [139, 287] width 134 height 14
select select "14"
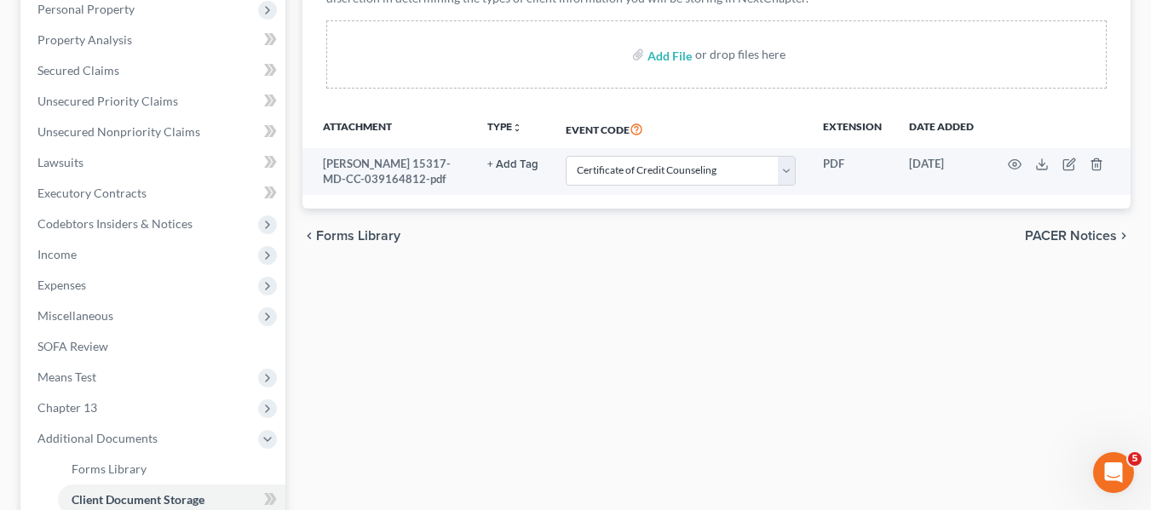
scroll to position [307, 0]
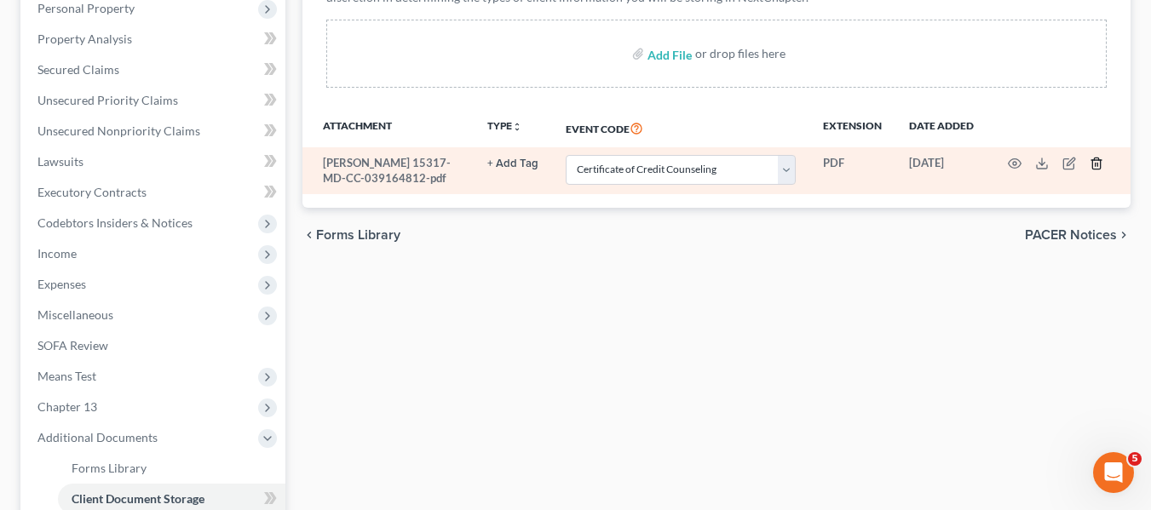
click at [1096, 163] on icon "button" at bounding box center [1096, 164] width 14 height 14
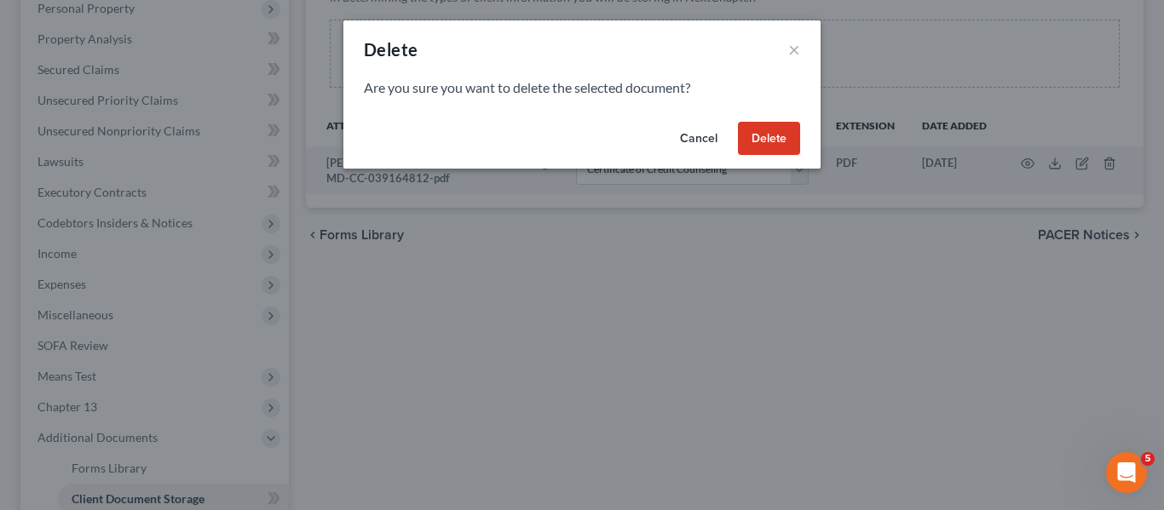
click at [779, 127] on button "Delete" at bounding box center [769, 139] width 62 height 34
